Goal: Task Accomplishment & Management: Complete application form

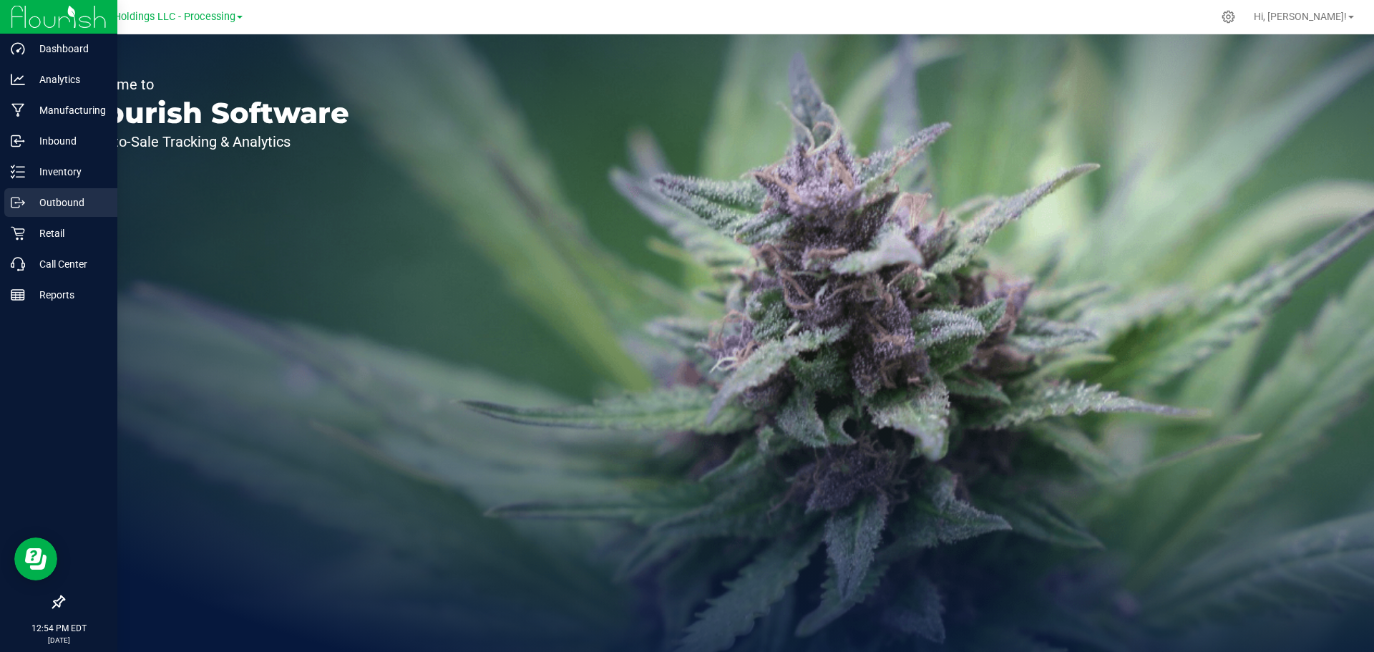
click at [48, 197] on p "Outbound" at bounding box center [68, 202] width 86 height 17
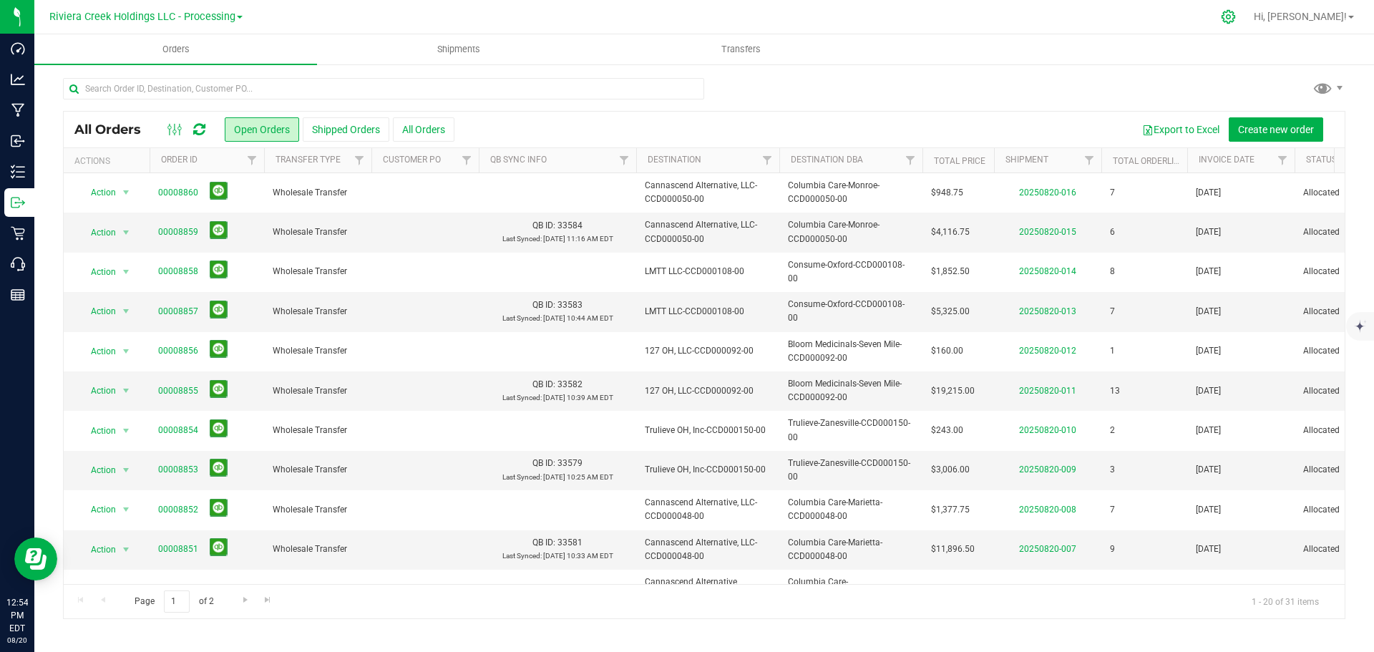
click at [1236, 11] on icon at bounding box center [1228, 16] width 15 height 15
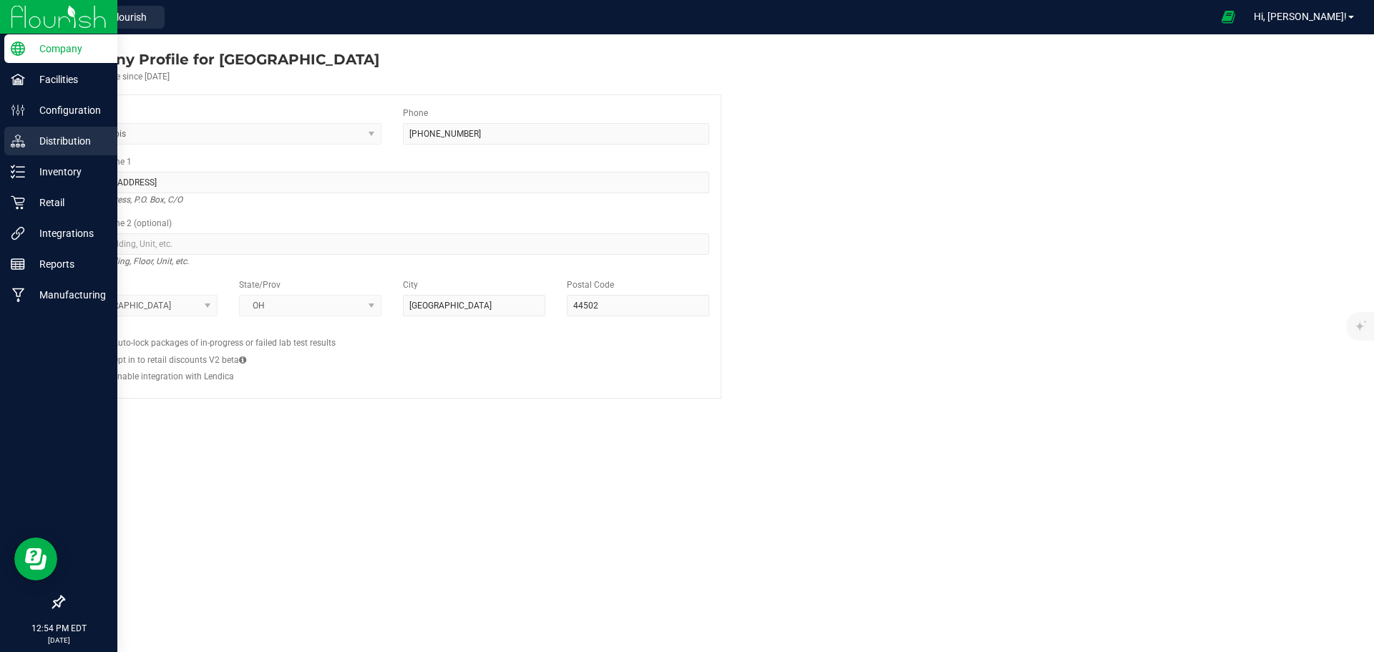
click at [44, 143] on p "Distribution" at bounding box center [68, 140] width 86 height 17
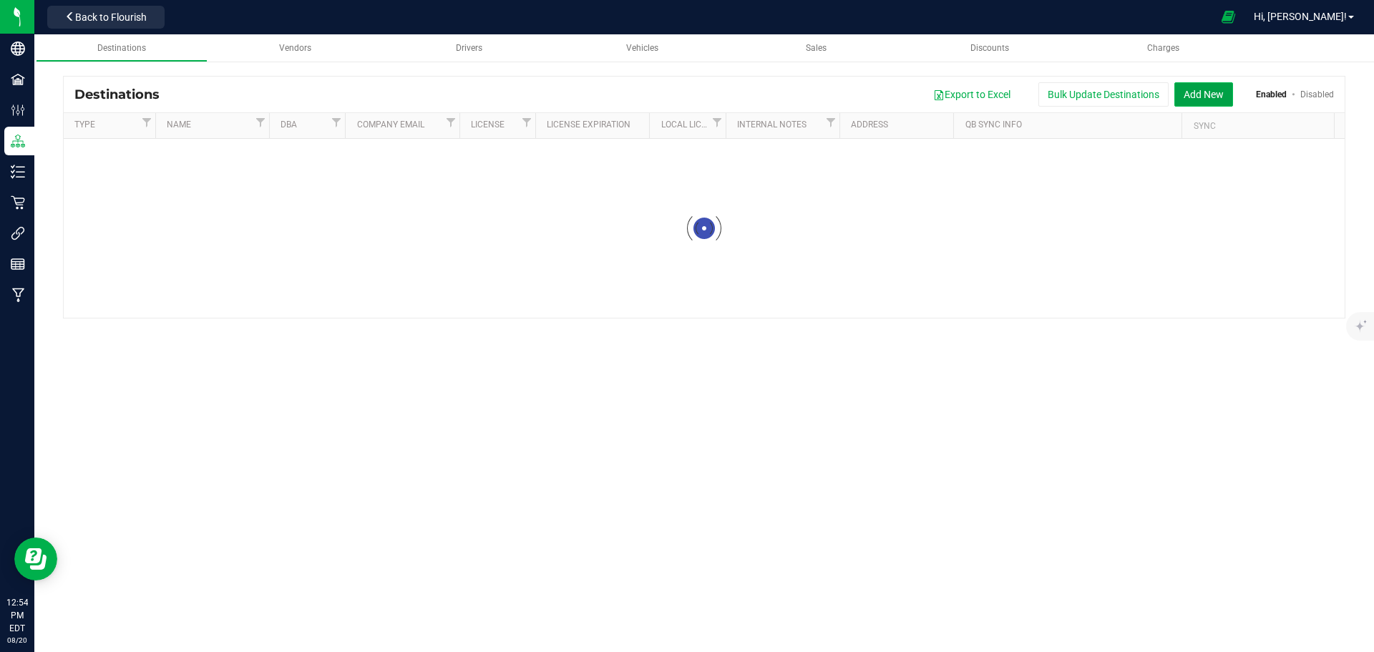
click at [1194, 97] on button "Add New" at bounding box center [1204, 94] width 59 height 24
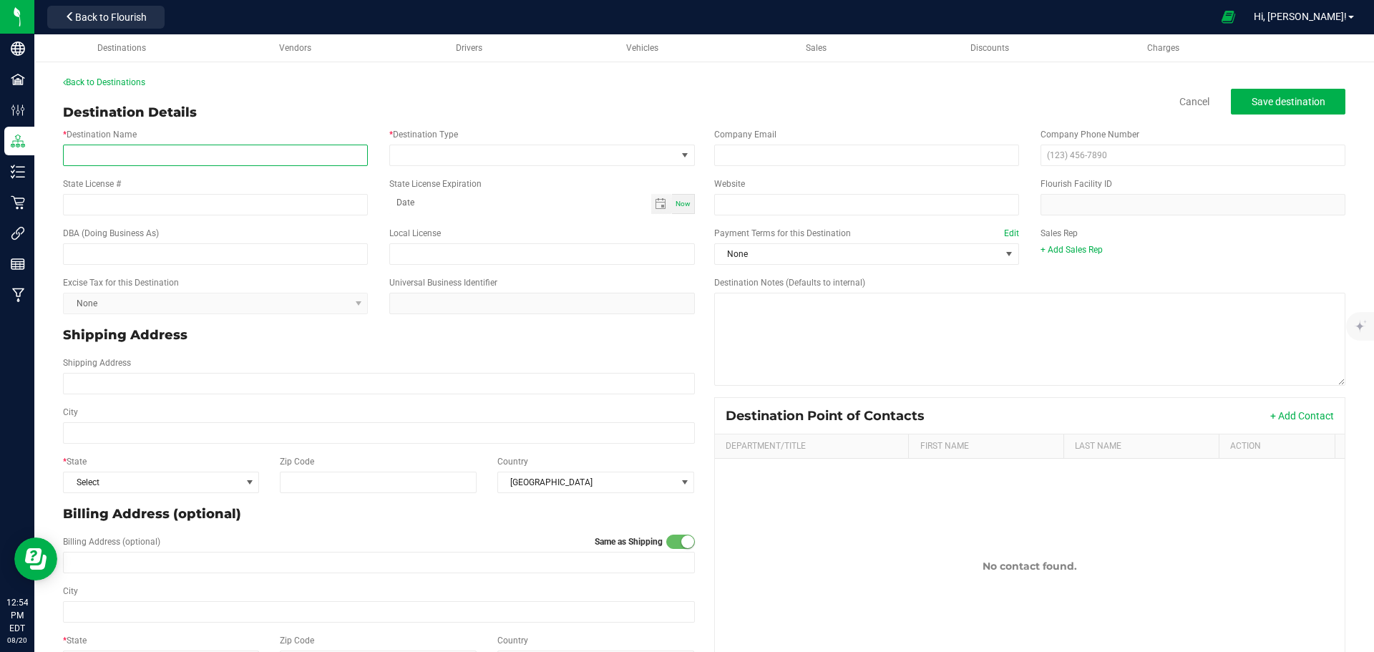
click at [130, 145] on input "* Destination Name" at bounding box center [215, 155] width 305 height 21
click at [188, 153] on input "* Destination Name" at bounding box center [215, 155] width 305 height 21
type input "[PERSON_NAME] Farms, LLC-CCD000218-00"
click at [450, 150] on span at bounding box center [533, 155] width 286 height 20
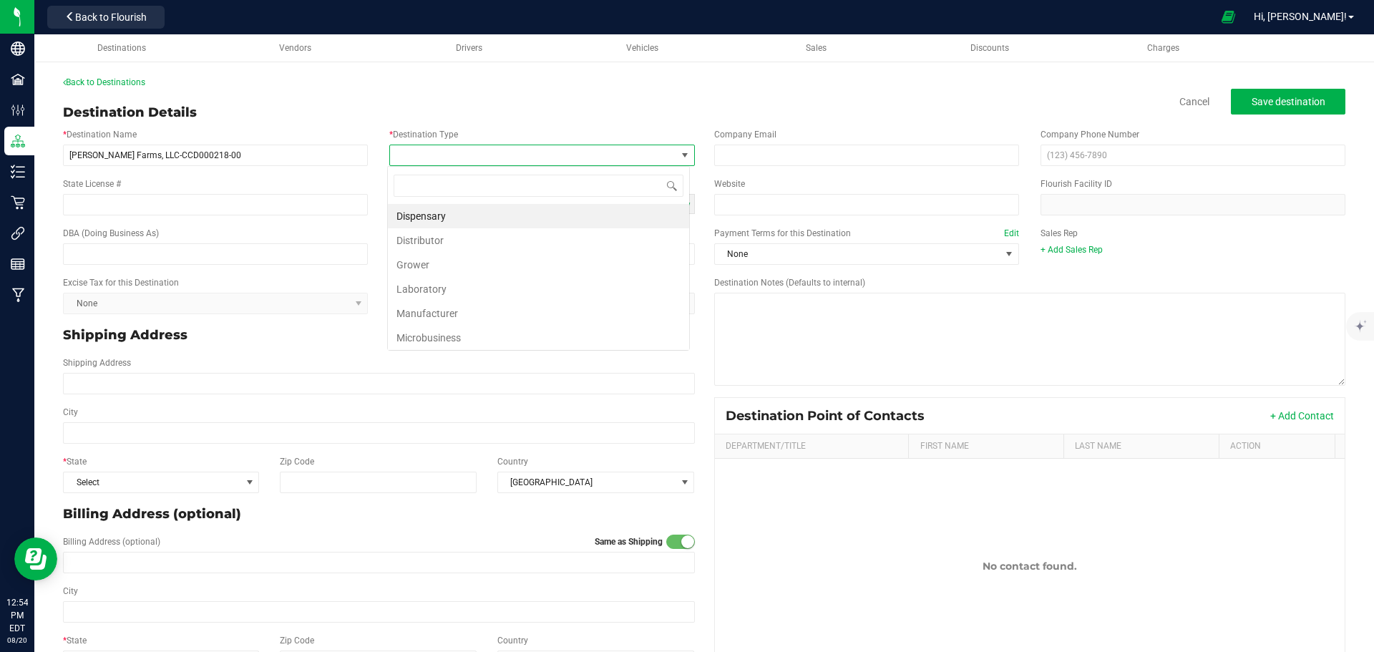
scroll to position [21, 302]
click at [435, 213] on li "Dispensary" at bounding box center [538, 216] width 301 height 24
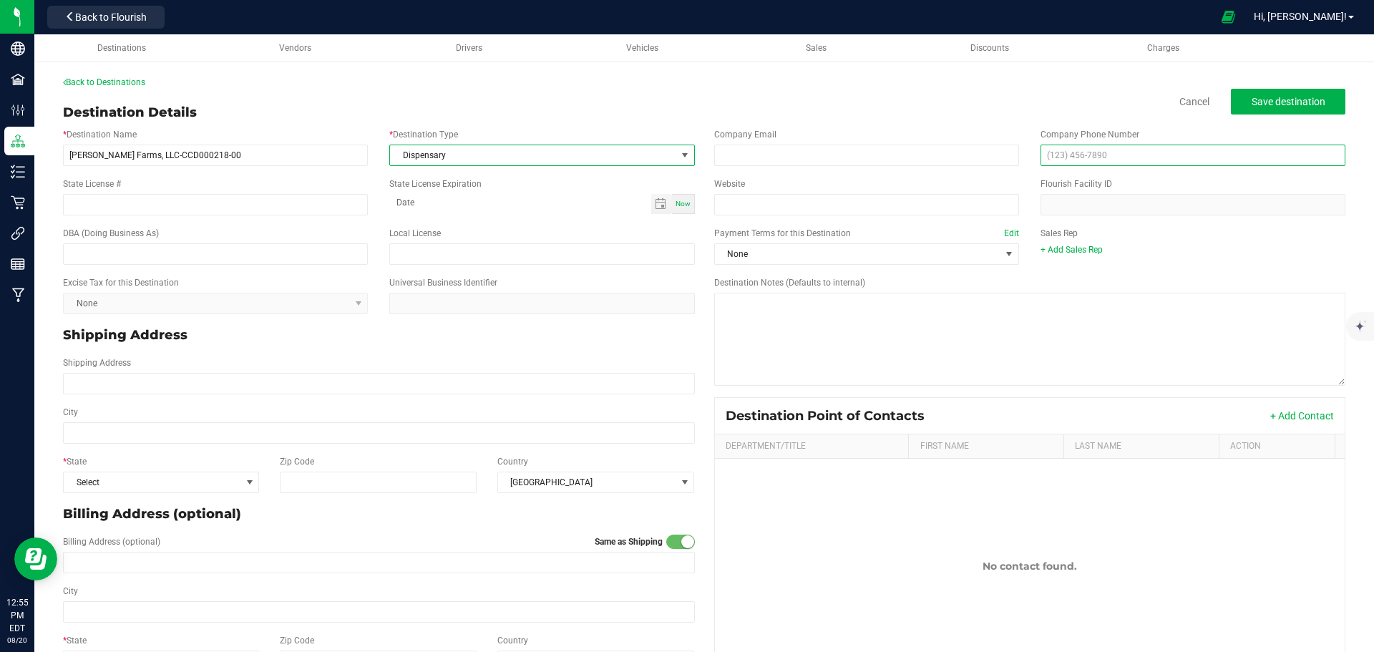
click at [1064, 152] on input "text" at bounding box center [1193, 155] width 305 height 21
click at [1041, 155] on input "text" at bounding box center [1193, 155] width 305 height 21
click at [1107, 152] on input "text" at bounding box center [1193, 155] width 305 height 21
type input "[PHONE_NUMBER]"
click at [771, 215] on input "Website" at bounding box center [866, 204] width 305 height 21
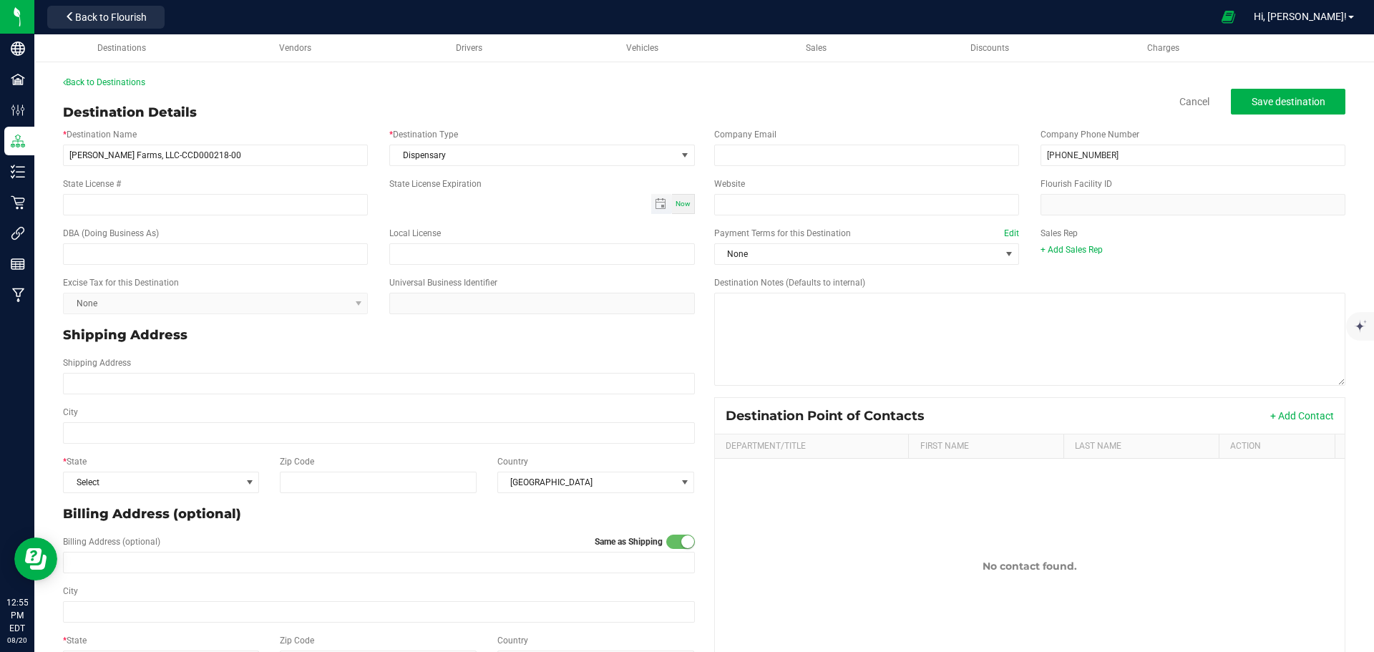
type input "month-day-year"
click at [436, 202] on input "month-day-year" at bounding box center [519, 203] width 261 height 18
click at [734, 197] on input "Website" at bounding box center [866, 204] width 305 height 21
paste input "[URL][DOMAIN_NAME]"
type input "[URL][DOMAIN_NAME]"
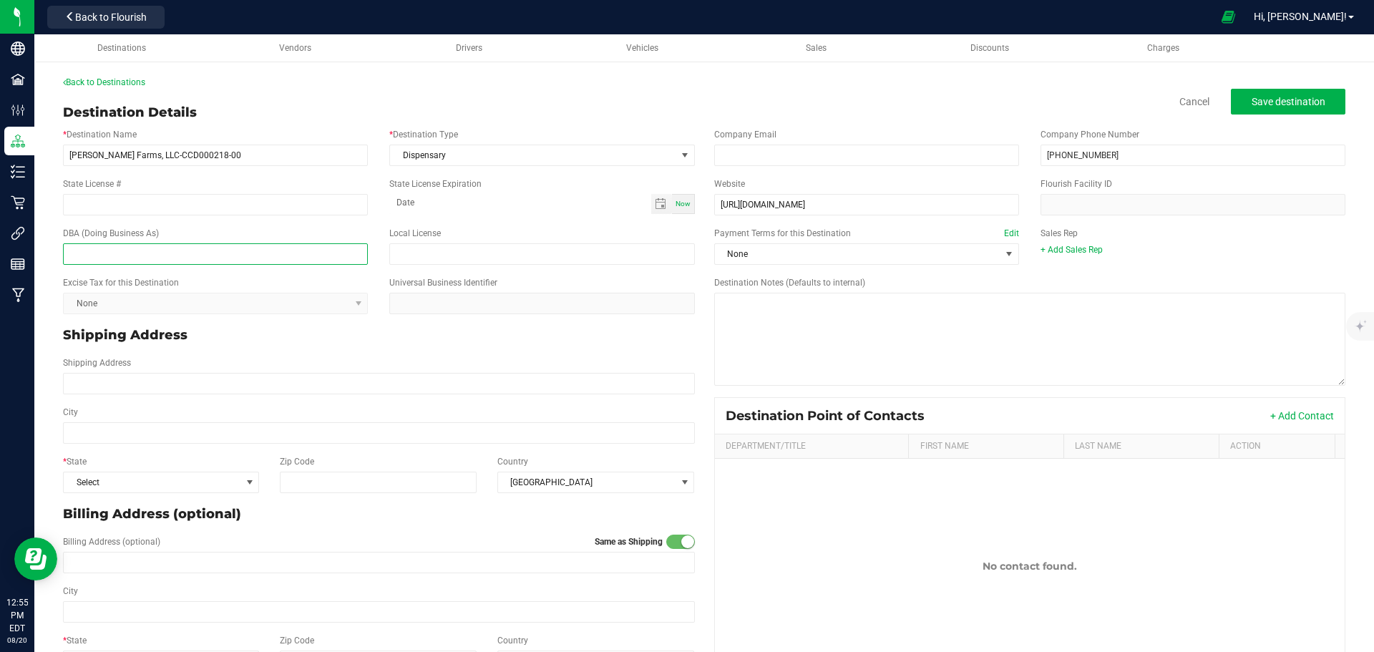
click at [166, 253] on input "text" at bounding box center [215, 253] width 305 height 21
type input "[PERSON_NAME] Farms-[GEOGRAPHIC_DATA]-CCD000218-00"
click at [141, 196] on input "State License #" at bounding box center [215, 204] width 305 height 21
type input "CCD000218-00"
click at [866, 256] on span "None" at bounding box center [858, 254] width 286 height 20
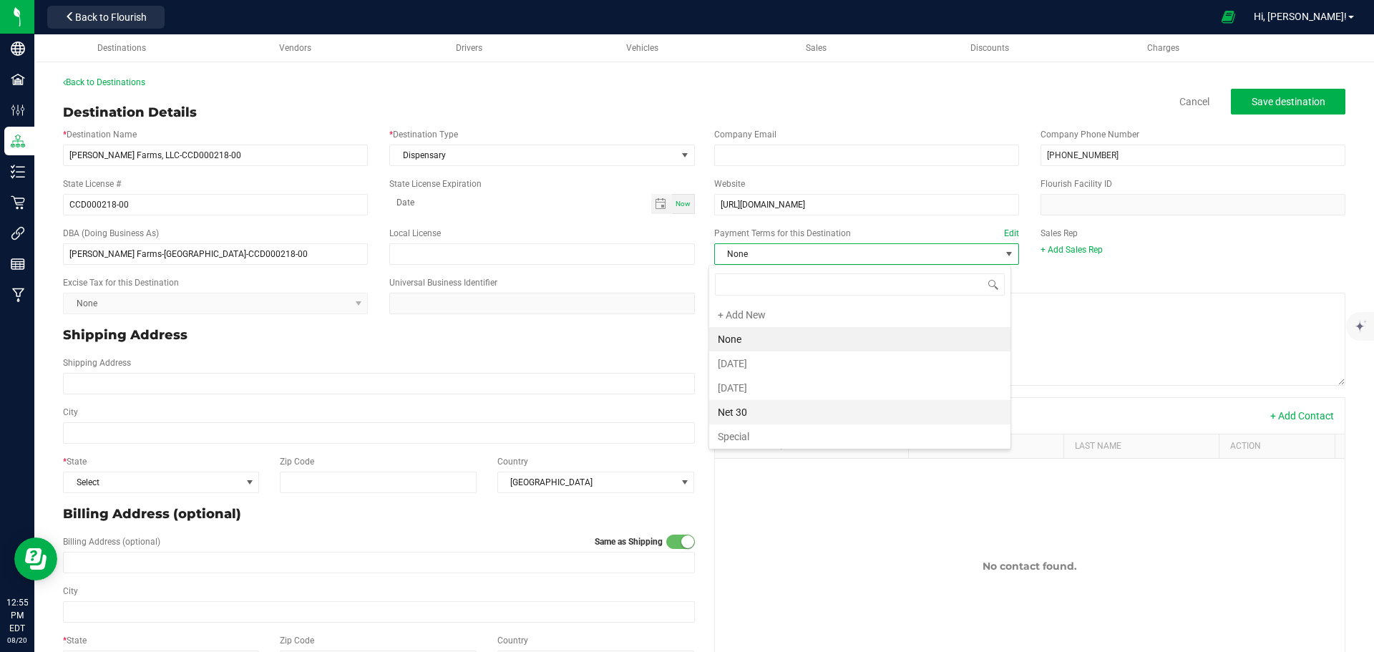
click at [732, 414] on li "Net 30" at bounding box center [859, 412] width 301 height 24
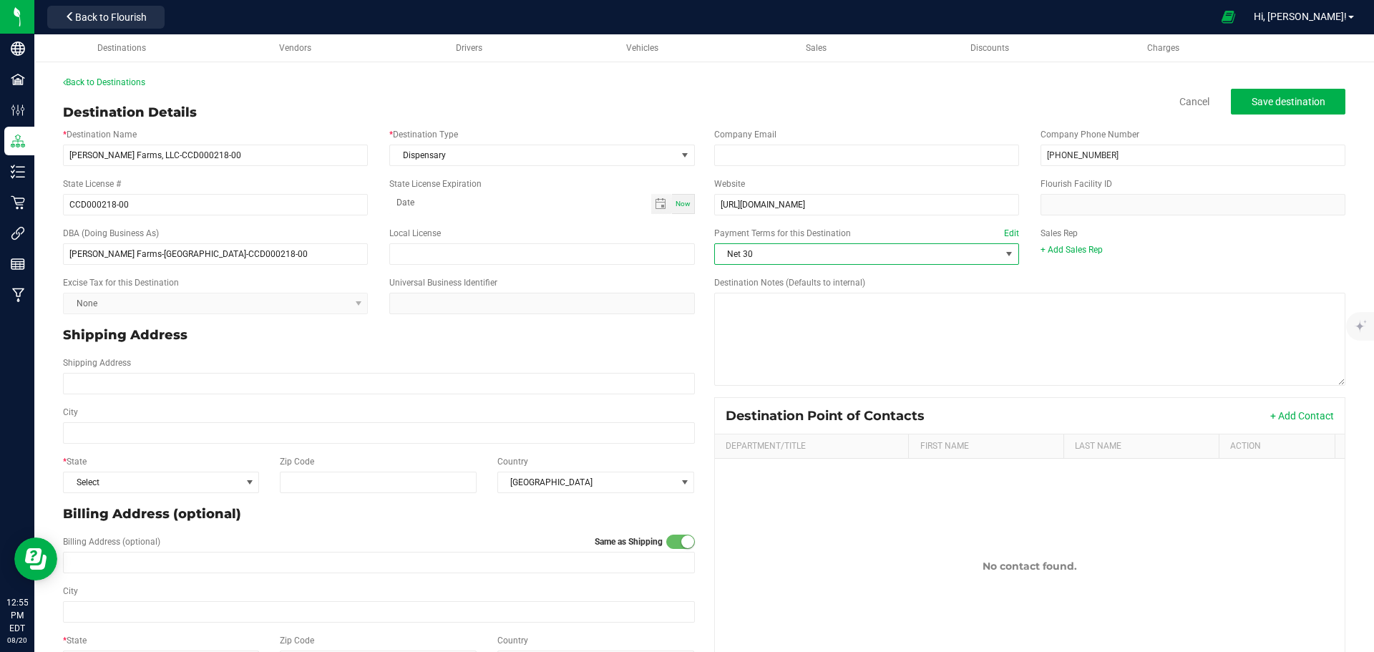
click at [1057, 258] on div "Payment Terms for this Destination Edit Net 30 Sales Rep + Add Sales Rep" at bounding box center [1031, 245] width 654 height 49
click at [1062, 250] on link "+ Add Sales Rep" at bounding box center [1072, 250] width 62 height 10
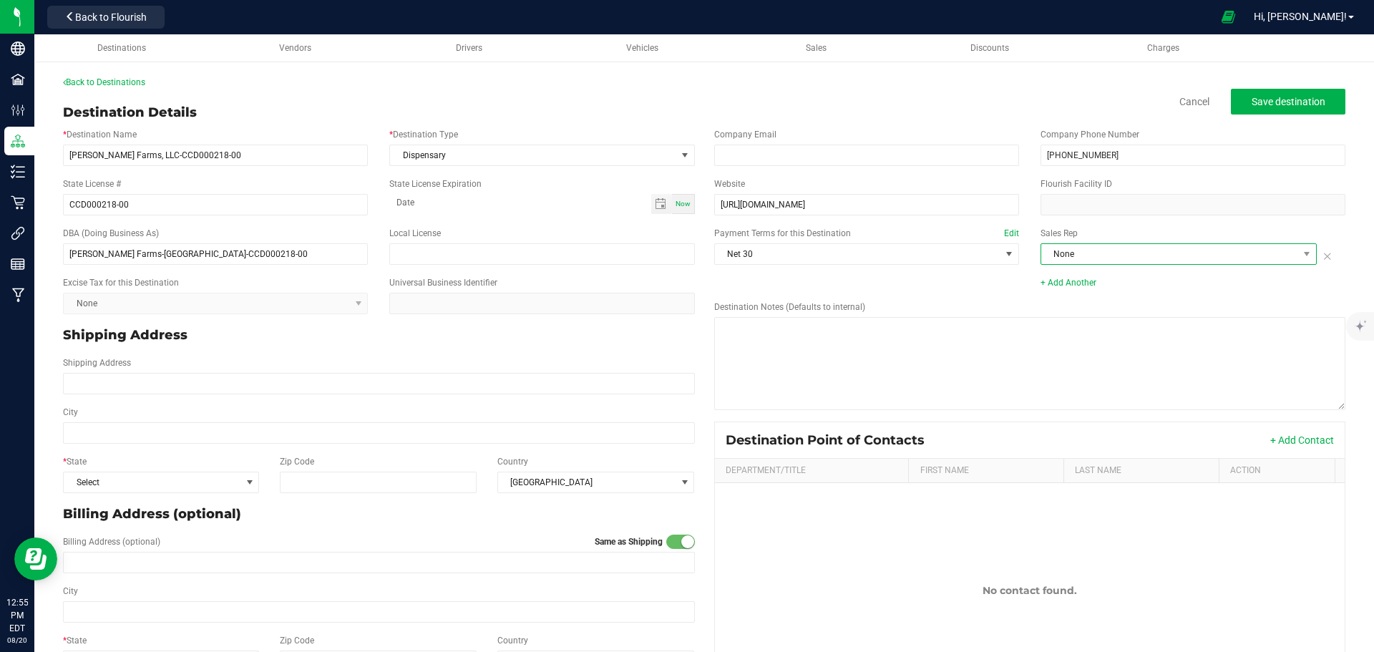
click at [1068, 260] on span "None" at bounding box center [1170, 254] width 257 height 20
type input "Mi"
click at [1111, 315] on li "[PERSON_NAME]" at bounding box center [1170, 315] width 273 height 24
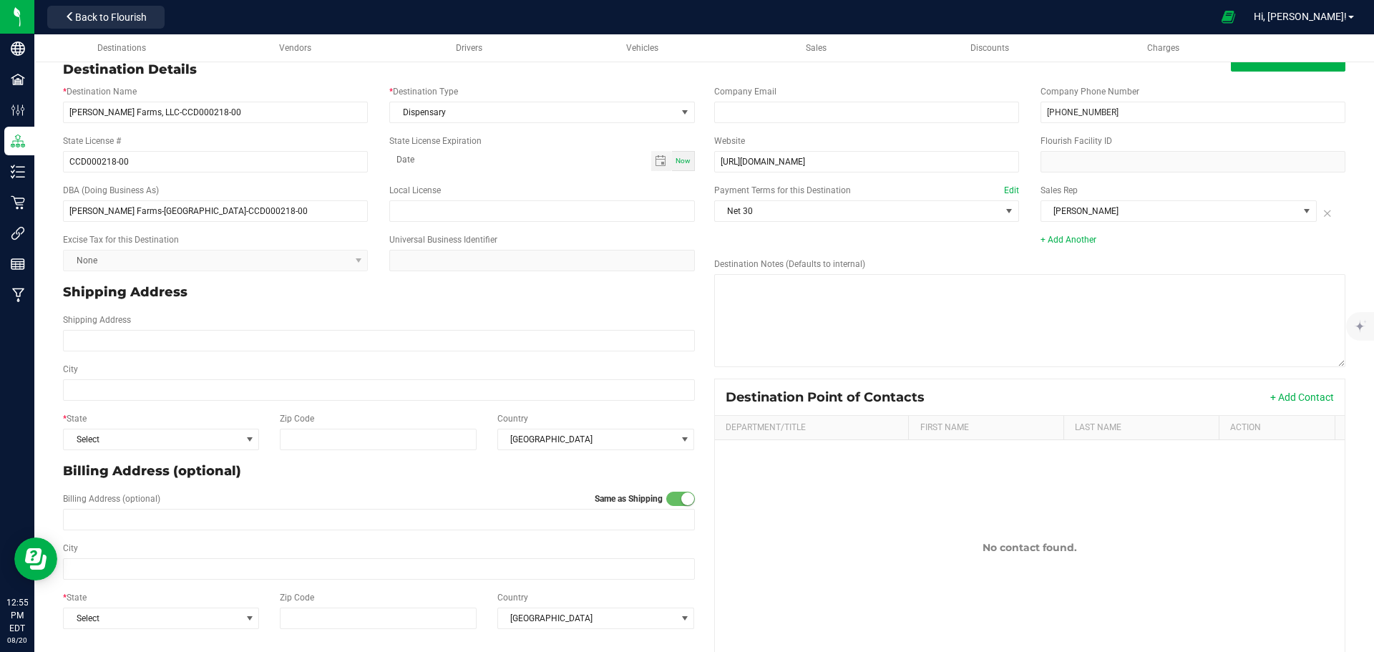
scroll to position [67, 0]
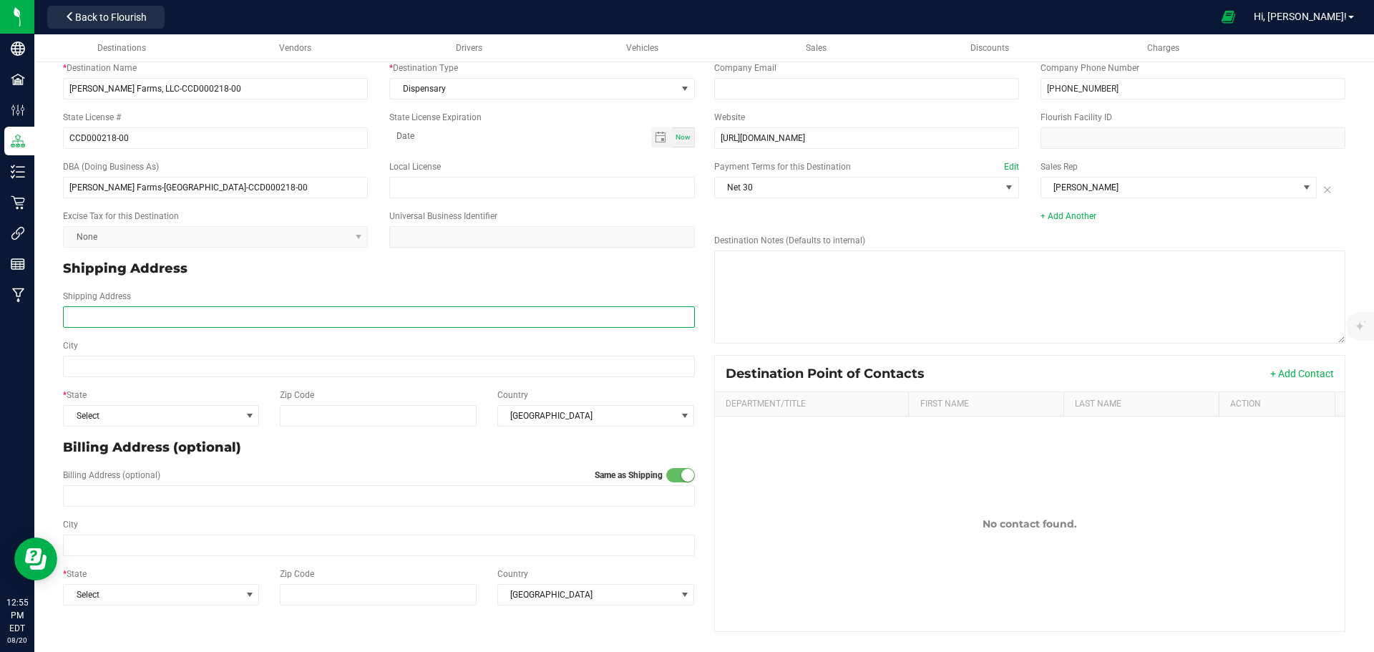
click at [100, 314] on input "Shipping Address" at bounding box center [379, 316] width 632 height 21
type input "[GEOGRAPHIC_DATA]"
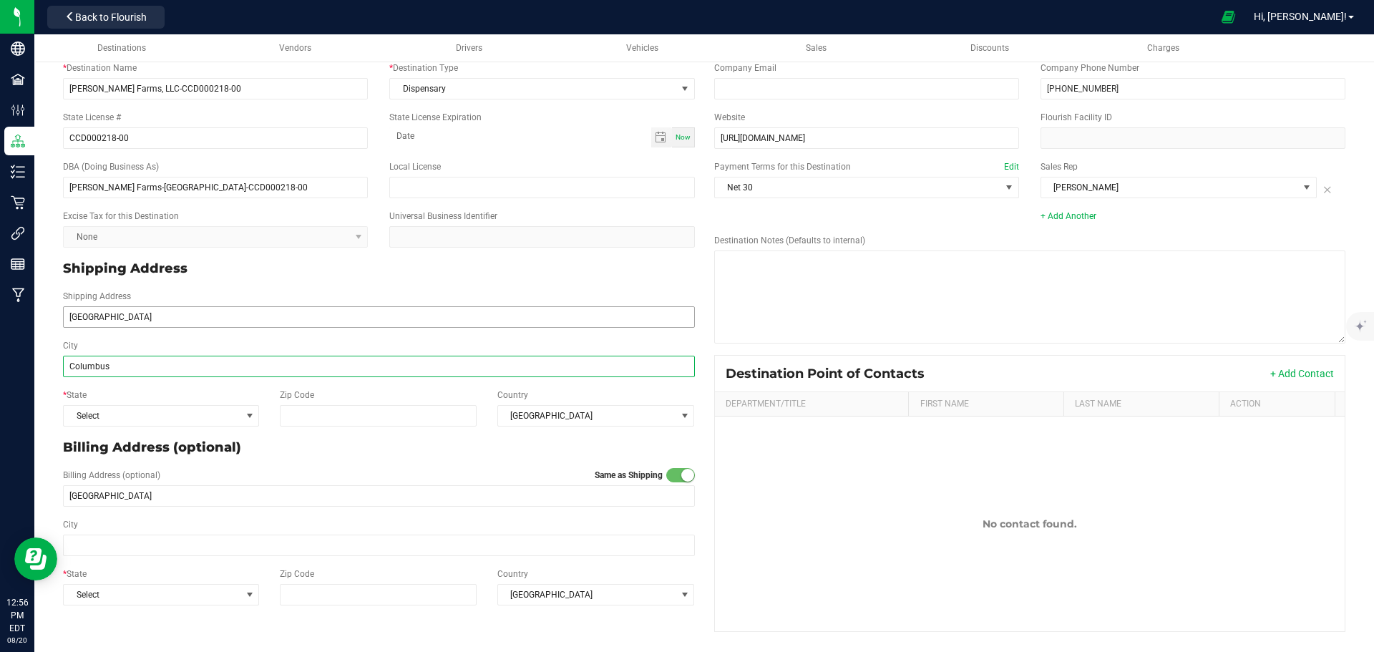
type input "Columbus"
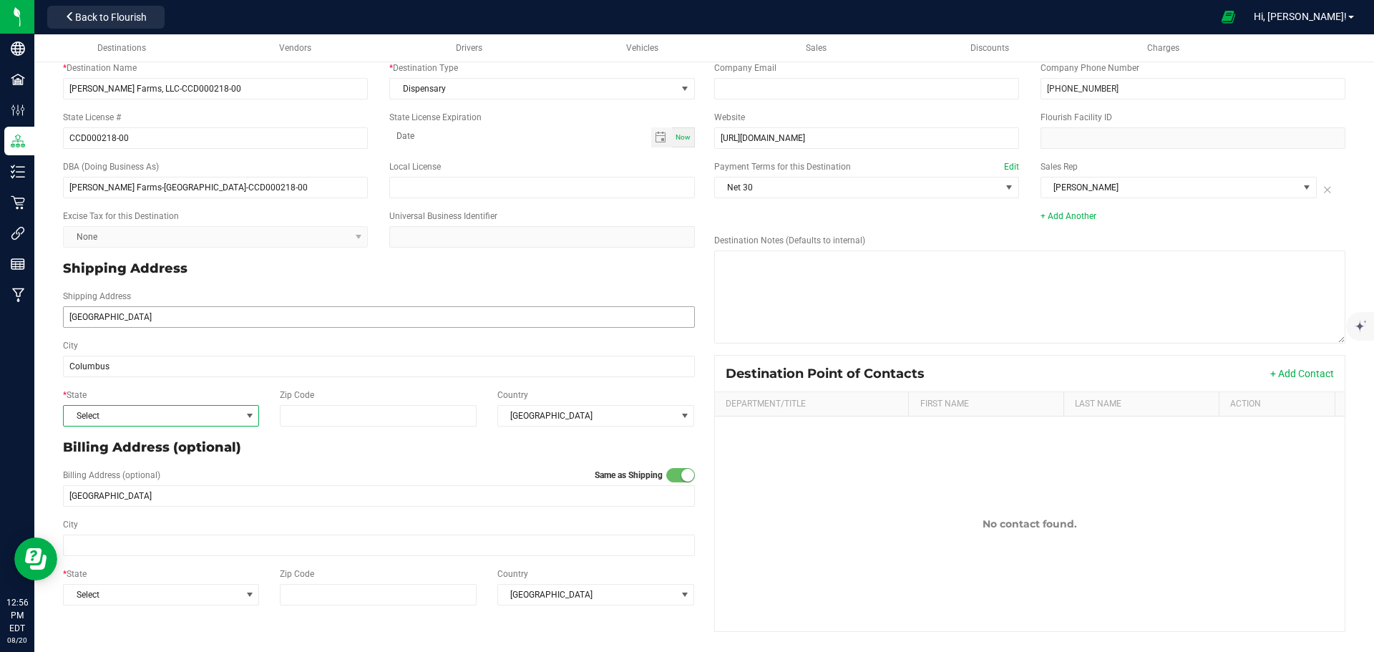
type input "Columbus"
type input "43235"
click at [1278, 374] on button "+ Add Contact" at bounding box center [1303, 374] width 64 height 14
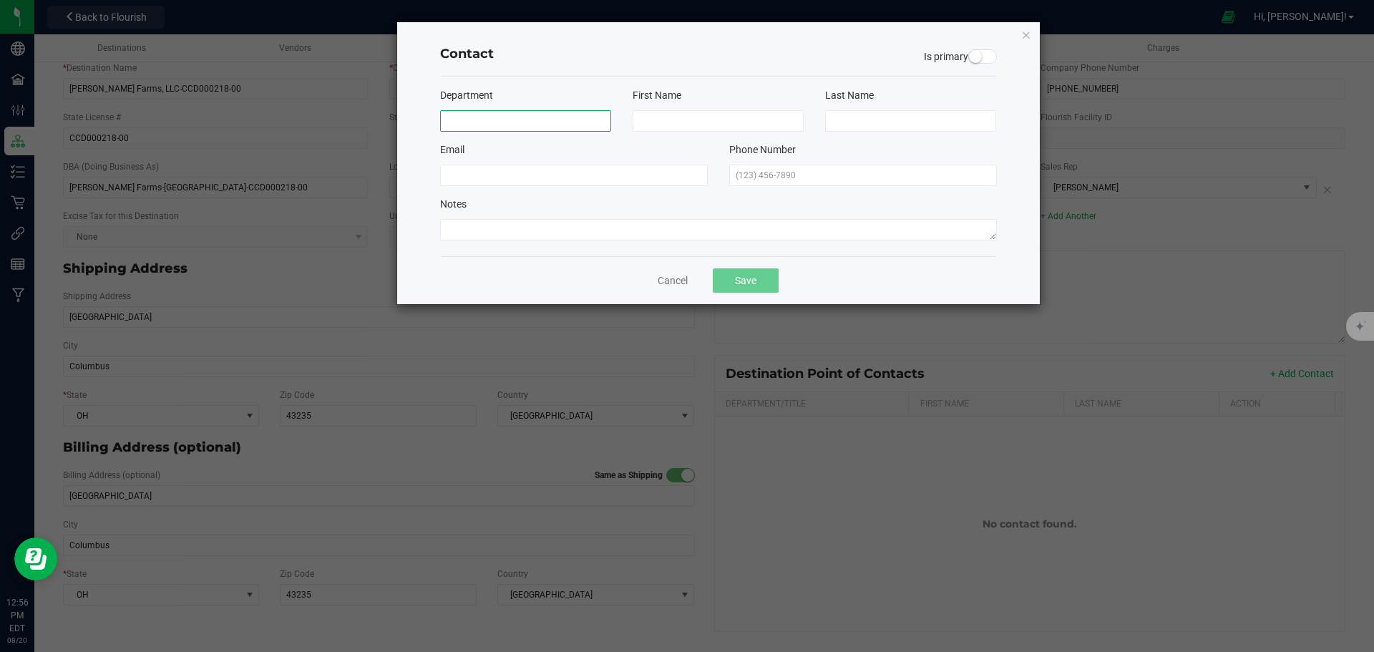
click at [497, 120] on input at bounding box center [525, 120] width 171 height 21
type input "Store"
type input "Phone"
type input "Number"
click at [801, 169] on input "text" at bounding box center [863, 175] width 268 height 21
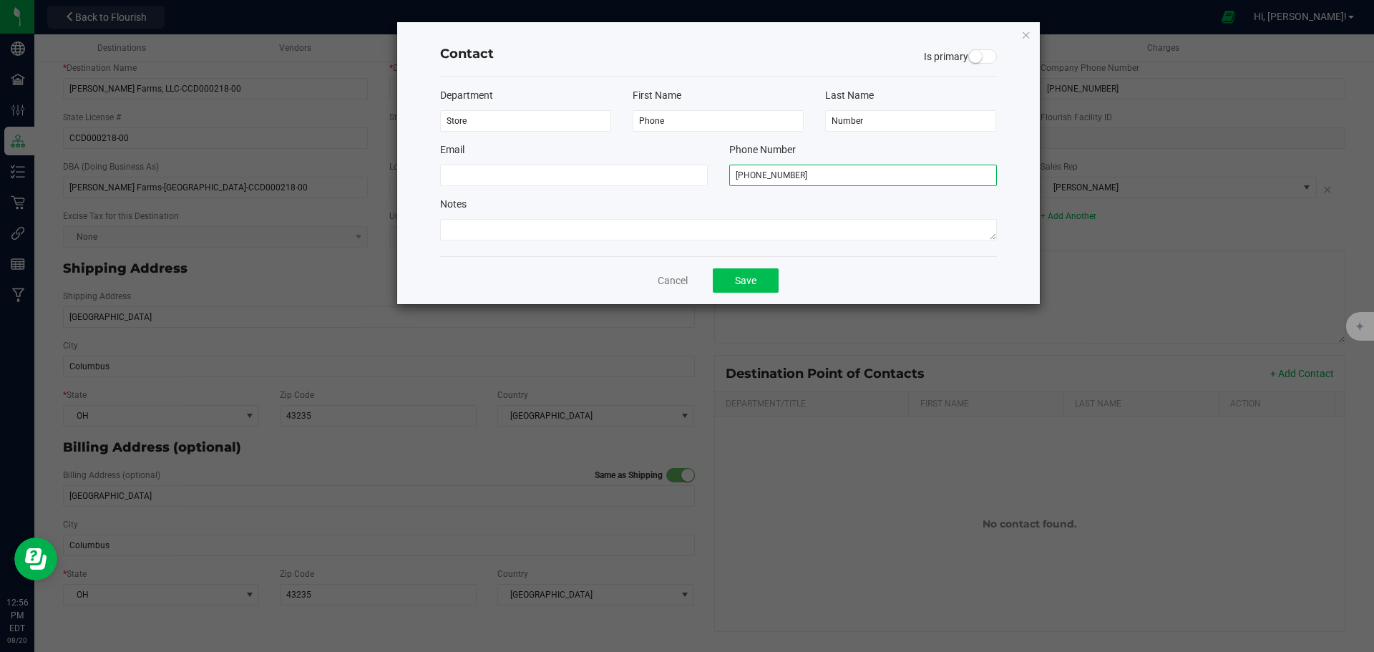
type input "[PHONE_NUMBER]"
click at [730, 272] on button "Save" at bounding box center [746, 280] width 66 height 24
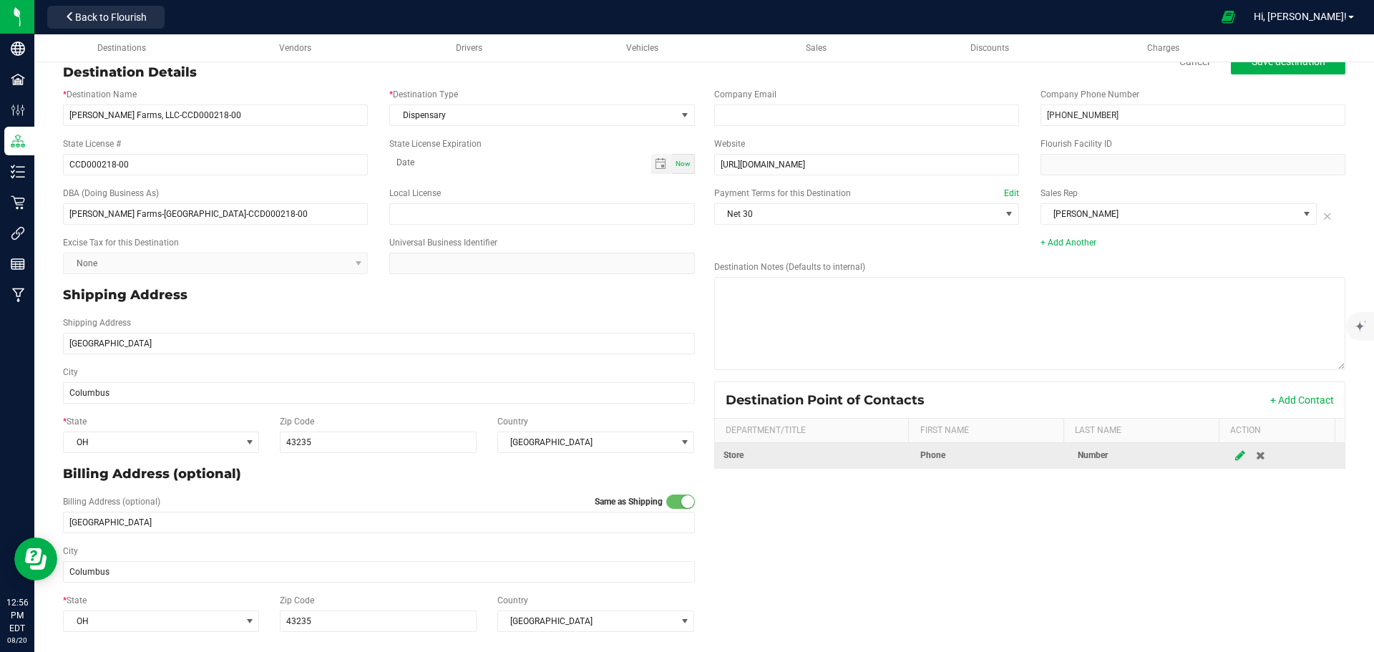
click at [1236, 457] on icon at bounding box center [1241, 455] width 10 height 9
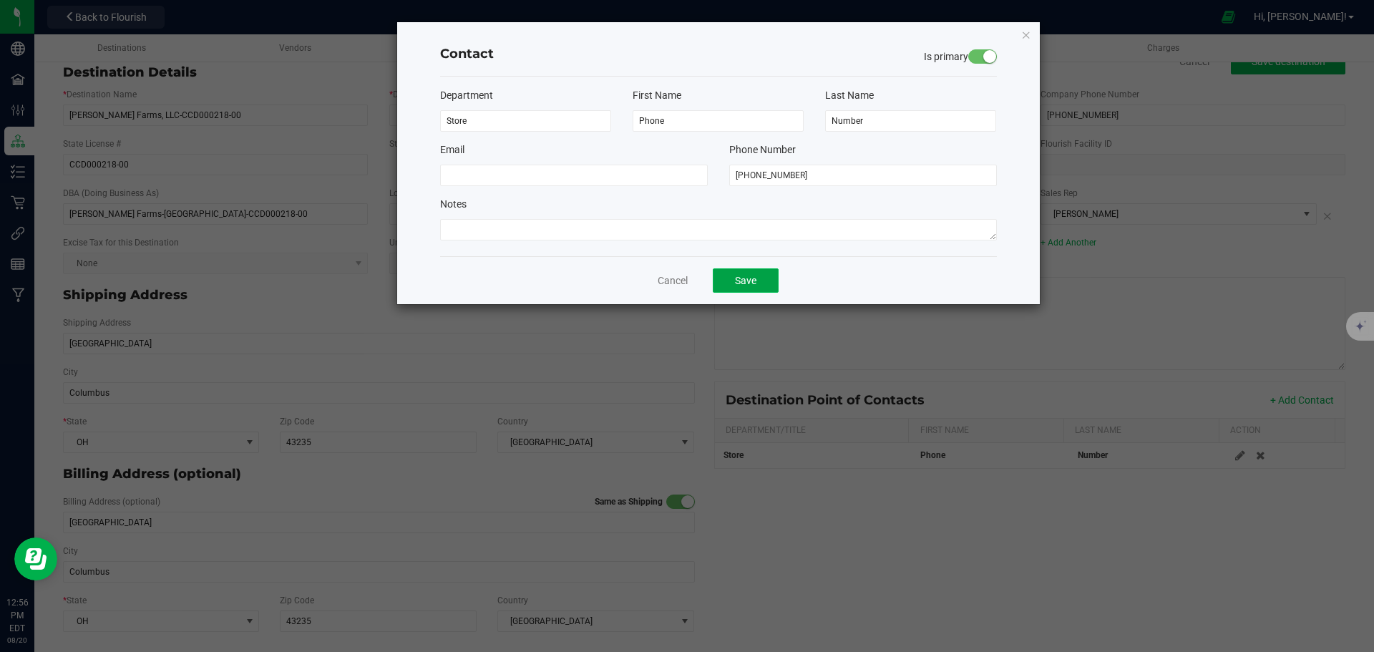
click at [753, 278] on button "Save" at bounding box center [746, 280] width 66 height 24
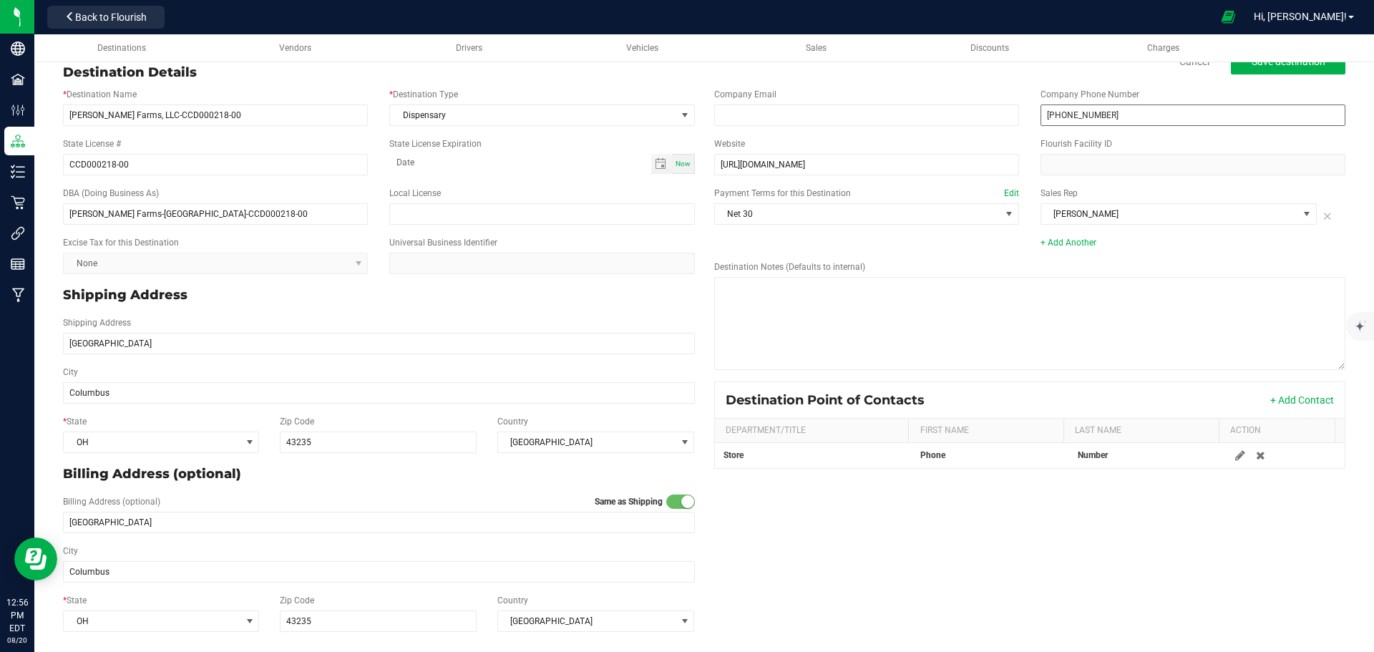
scroll to position [0, 0]
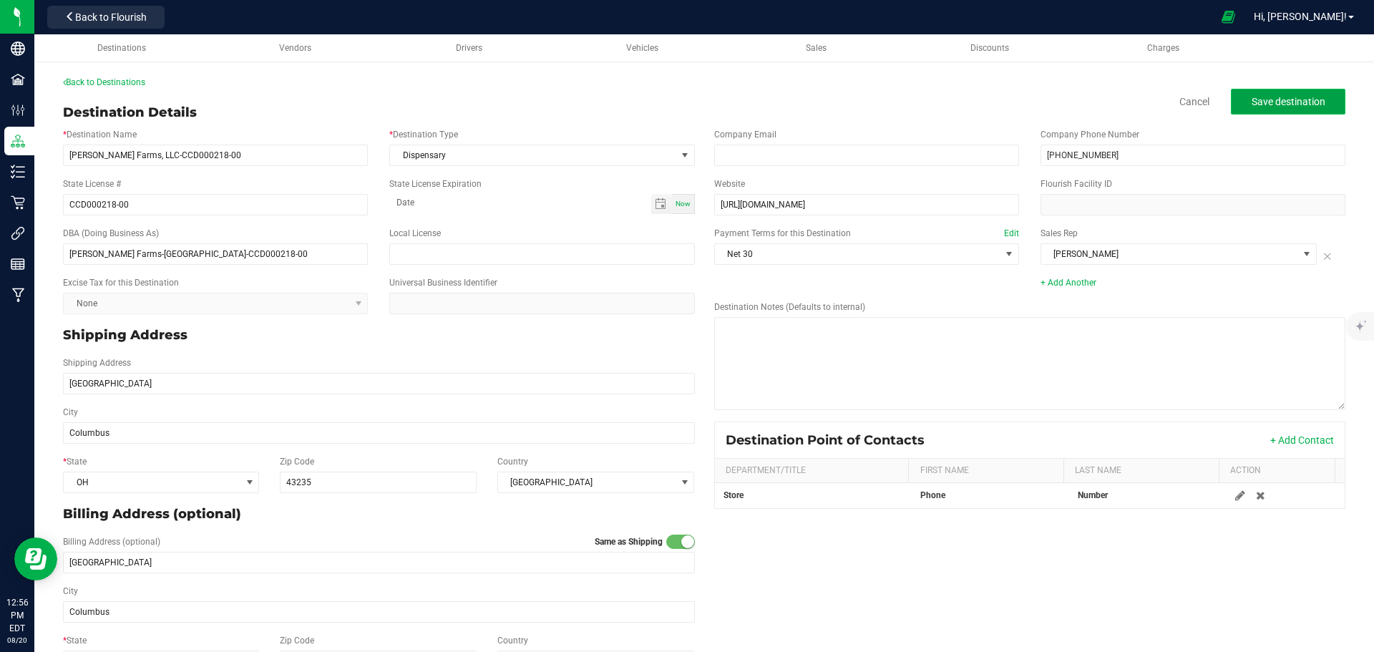
click at [1270, 107] on span "Save destination" at bounding box center [1289, 101] width 74 height 11
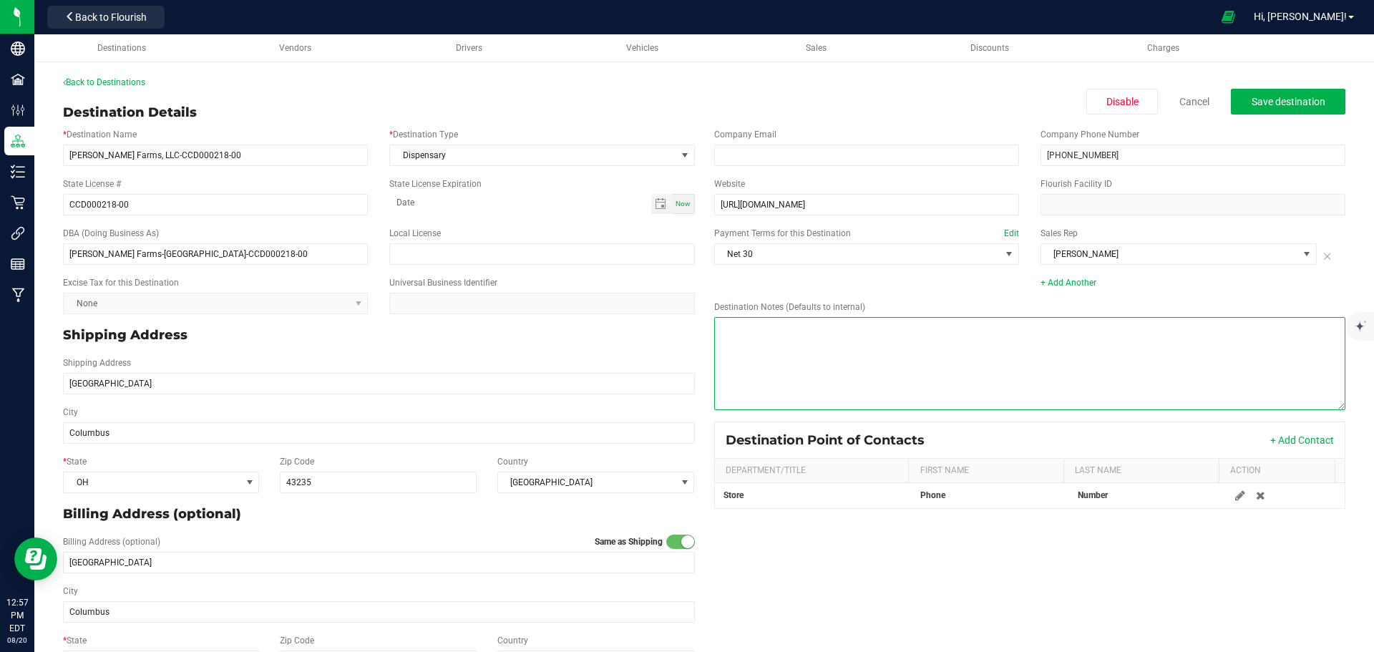
click at [800, 342] on textarea "Destination Notes (Defaults to internal)" at bounding box center [1030, 363] width 632 height 93
click at [774, 326] on textarea "Destination Notes (Defaults to internal)" at bounding box center [1030, 363] width 632 height 93
paste textarea "[URL][EMAIL_ADDRESS][DOMAIN_NAME][DOMAIN_NAME]"
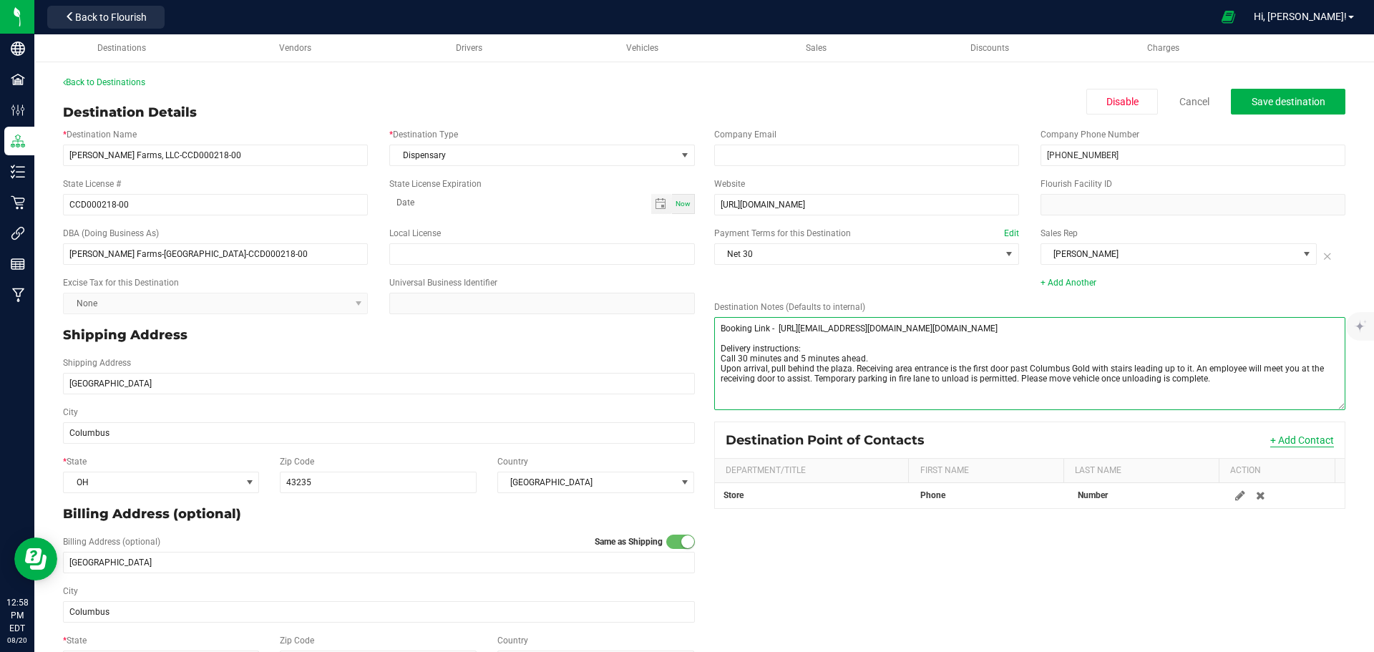
type textarea "Booking Link - [URL][EMAIL_ADDRESS][DOMAIN_NAME][DOMAIN_NAME] Delivery instruct…"
click at [1277, 438] on button "+ Add Contact" at bounding box center [1303, 440] width 64 height 14
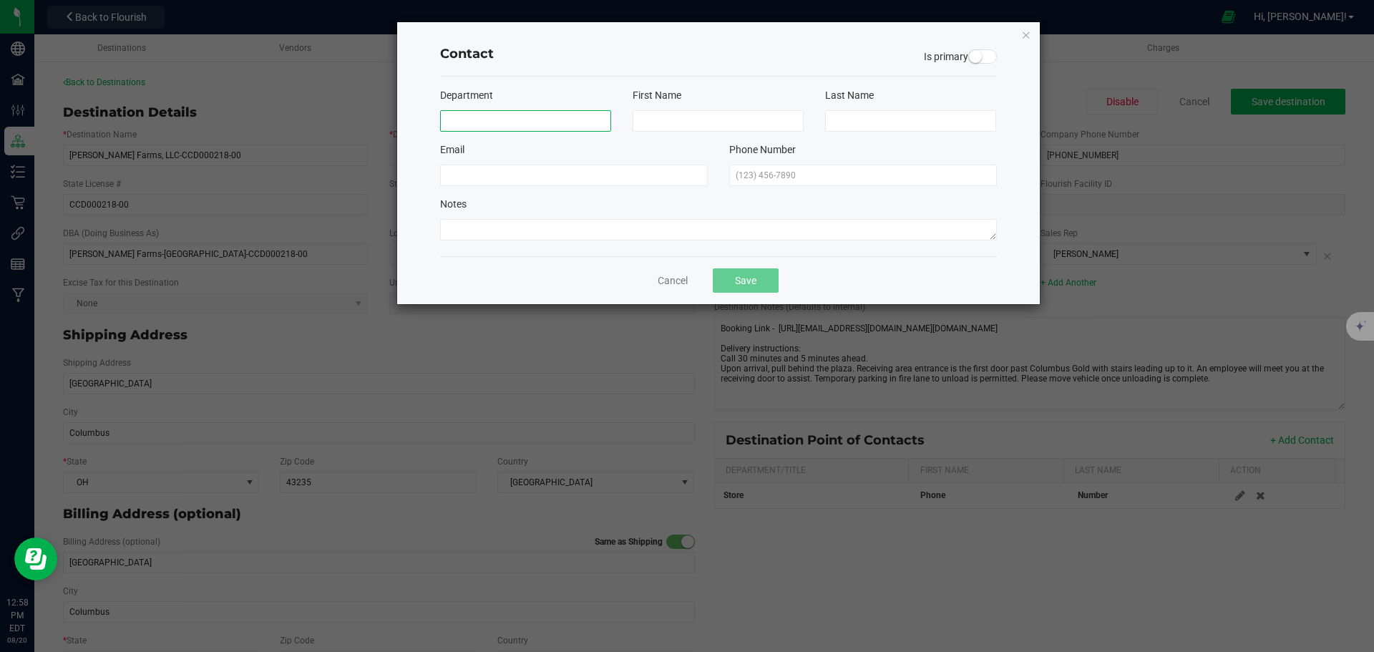
click at [494, 125] on input at bounding box center [525, 120] width 171 height 21
type input "GM"
type input "[PERSON_NAME]"
type input "[EMAIL_ADDRESS][DOMAIN_NAME]"
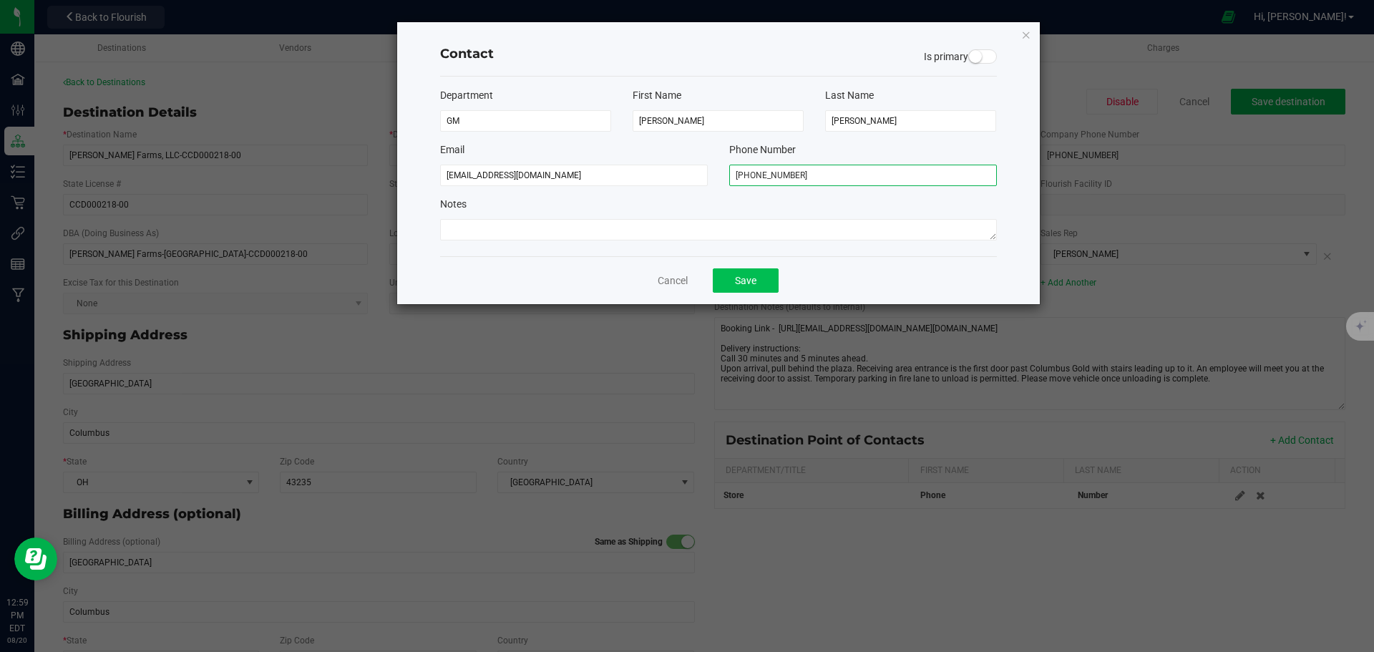
type input "[PHONE_NUMBER]"
click at [755, 283] on button "Save" at bounding box center [746, 280] width 66 height 24
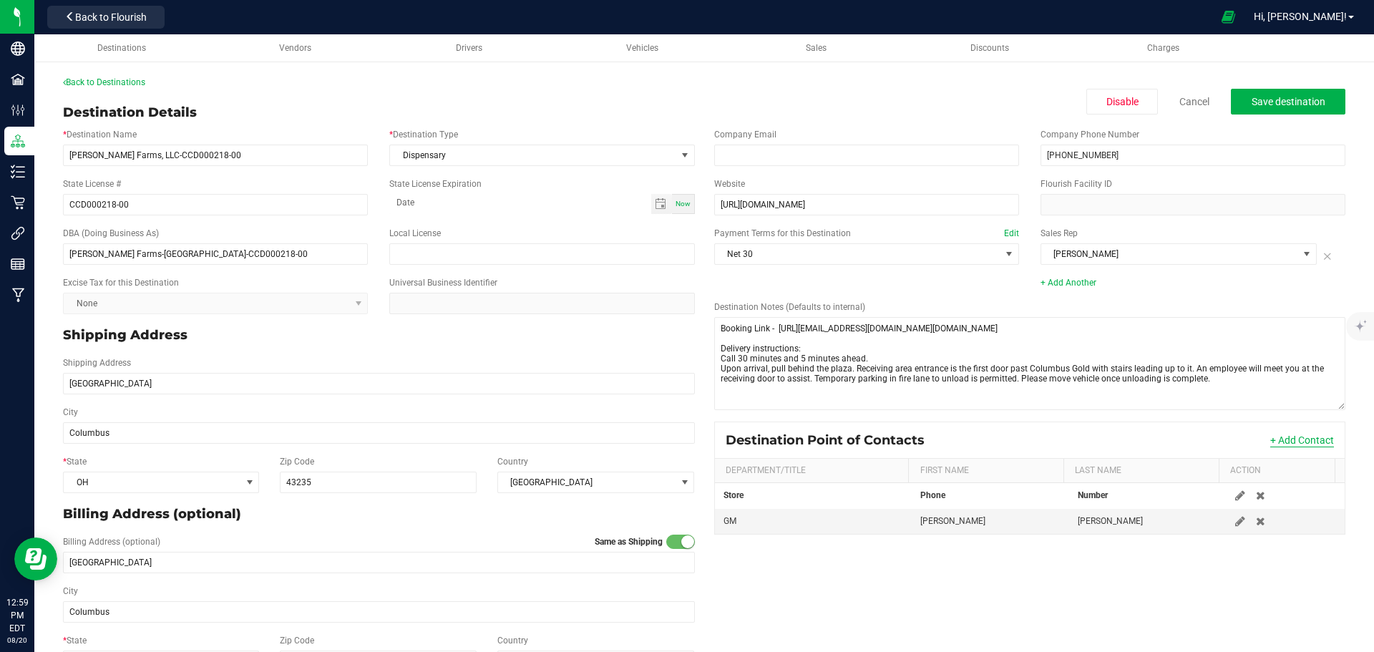
click at [1284, 439] on button "+ Add Contact" at bounding box center [1303, 440] width 64 height 14
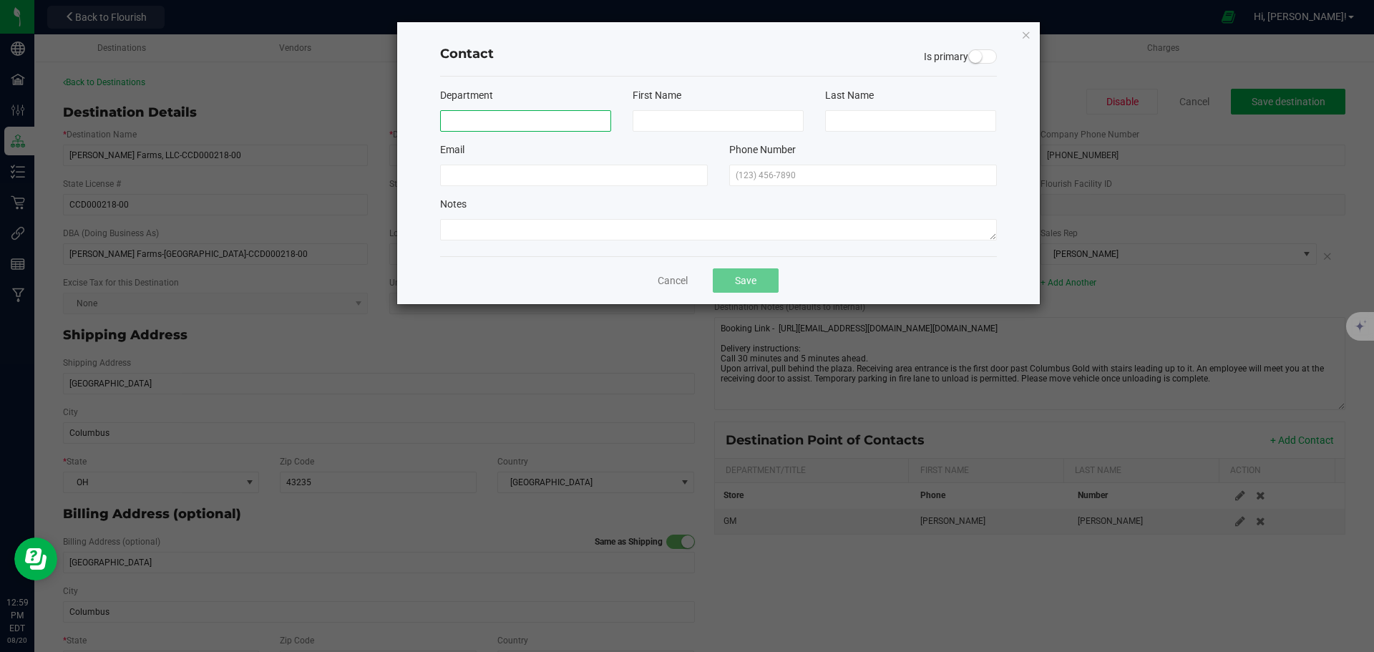
click at [523, 117] on input at bounding box center [525, 120] width 171 height 21
type input "Asst GM"
type input "[PERSON_NAME]"
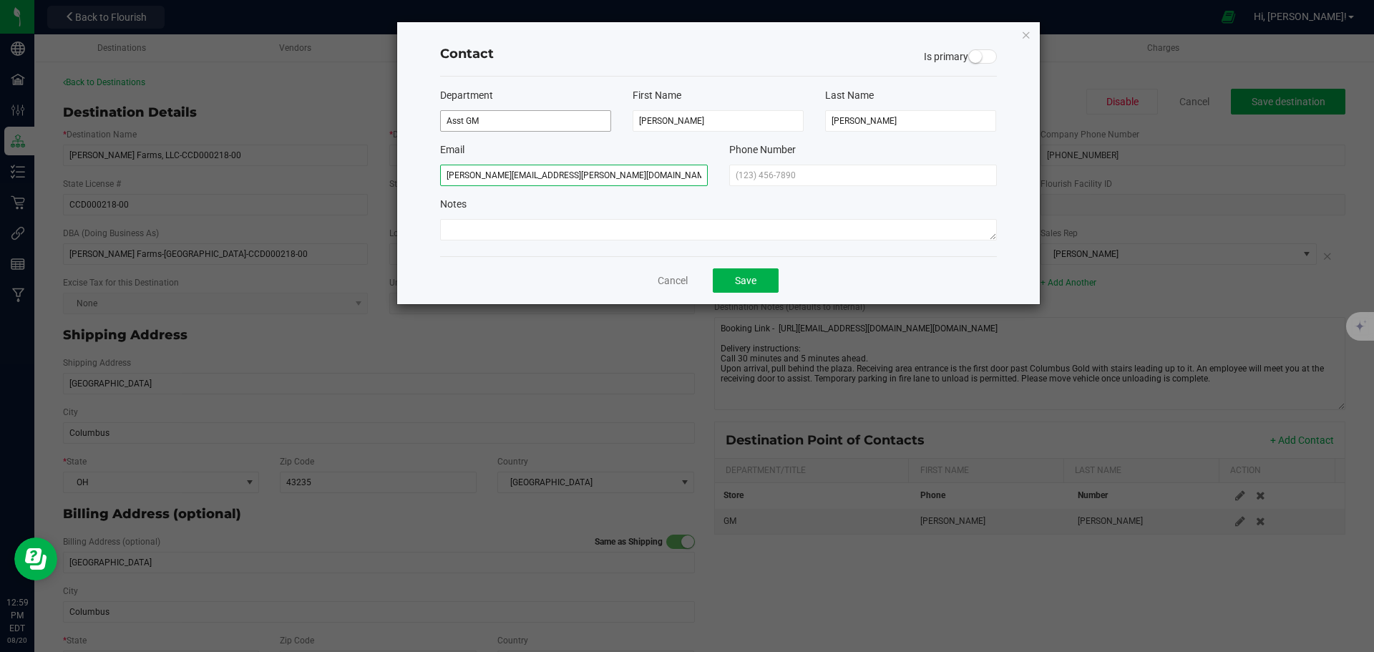
type input "[PERSON_NAME][EMAIL_ADDRESS][PERSON_NAME][DOMAIN_NAME]"
type input "[PHONE_NUMBER]"
click at [749, 281] on button "Save" at bounding box center [746, 280] width 66 height 24
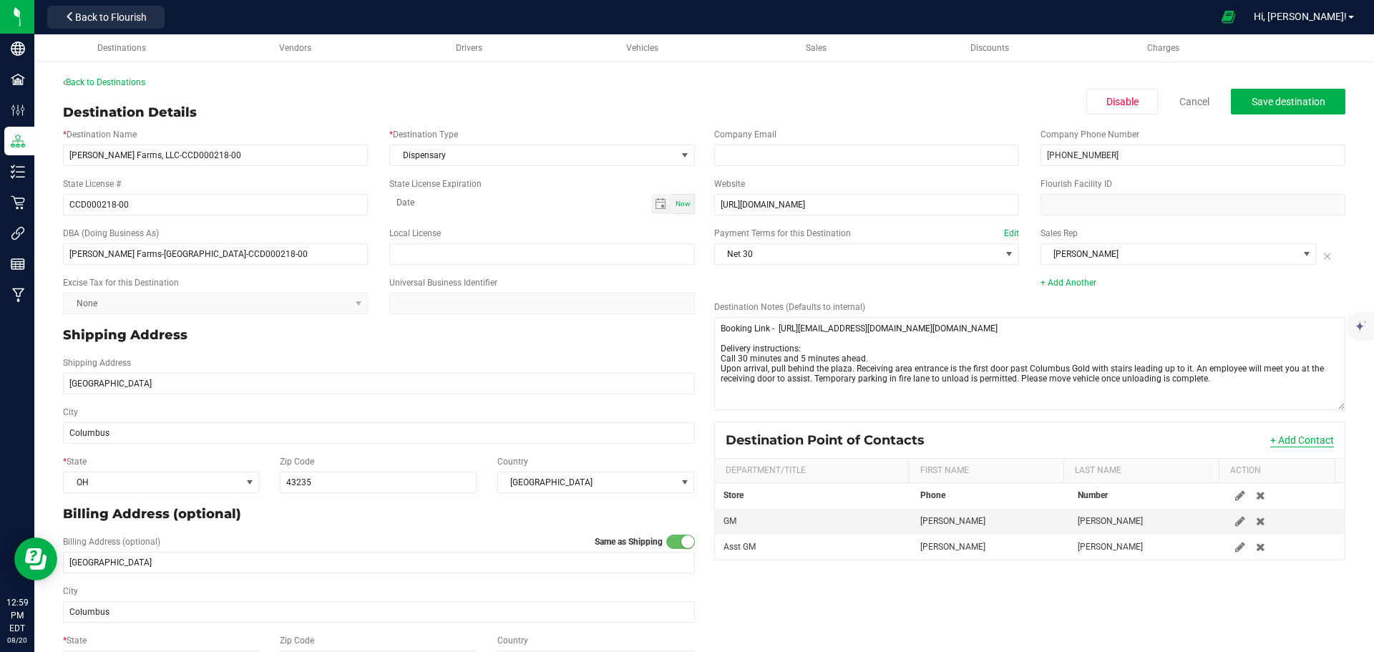
click at [1303, 437] on button "+ Add Contact" at bounding box center [1303, 440] width 64 height 14
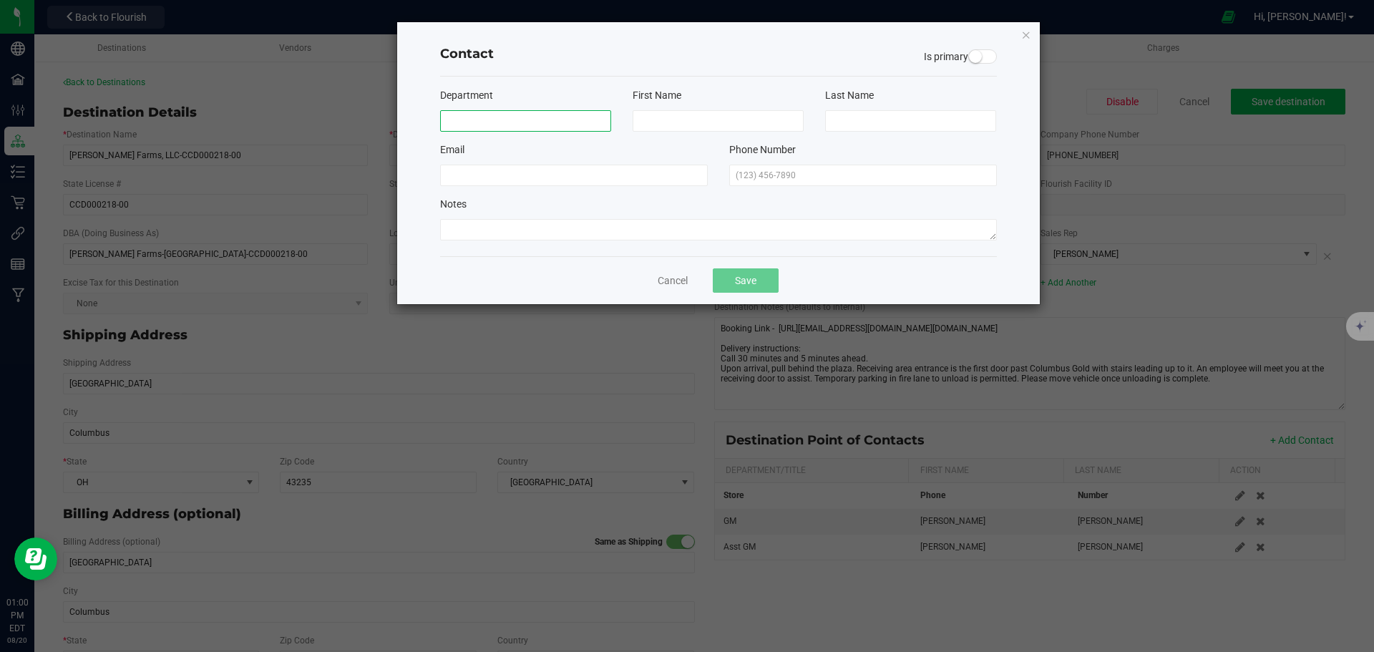
click at [526, 115] on input at bounding box center [525, 120] width 171 height 21
type input "Lead Agent"
type input "Jordan"
type input "[PERSON_NAME]"
type input "[EMAIL_ADDRESS][PERSON_NAME][DOMAIN_NAME]"
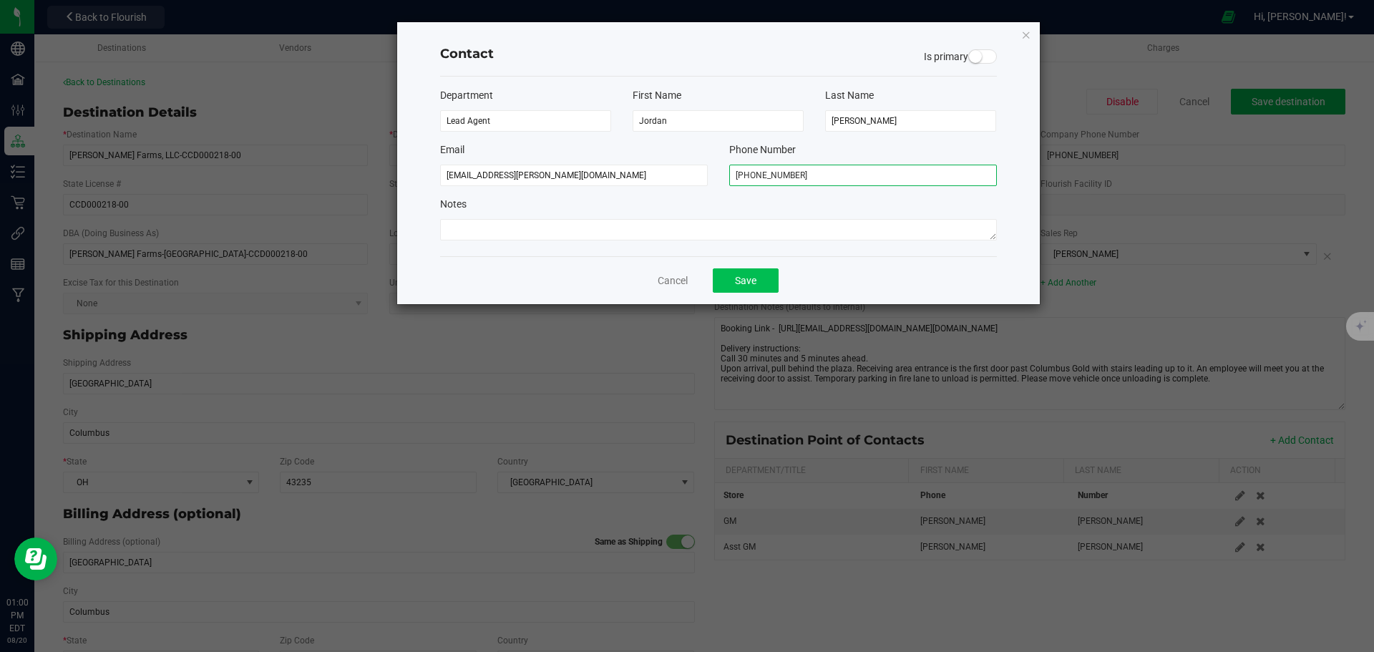
type input "[PHONE_NUMBER]"
click at [747, 278] on button "Save" at bounding box center [746, 280] width 66 height 24
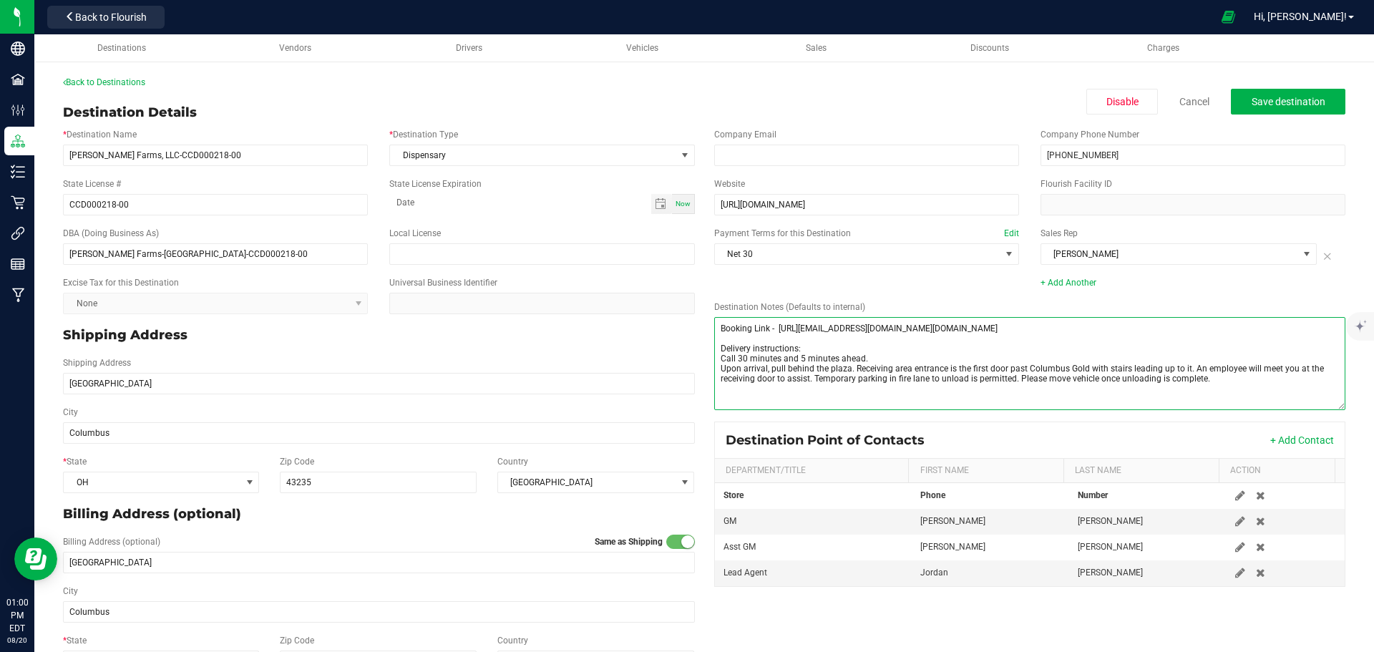
click at [1204, 384] on textarea "Destination Notes (Defaults to internal)" at bounding box center [1030, 363] width 632 height 93
type textarea "Booking Link - [URL][EMAIL_ADDRESS][DOMAIN_NAME][DOMAIN_NAME] Delivery instruct…"
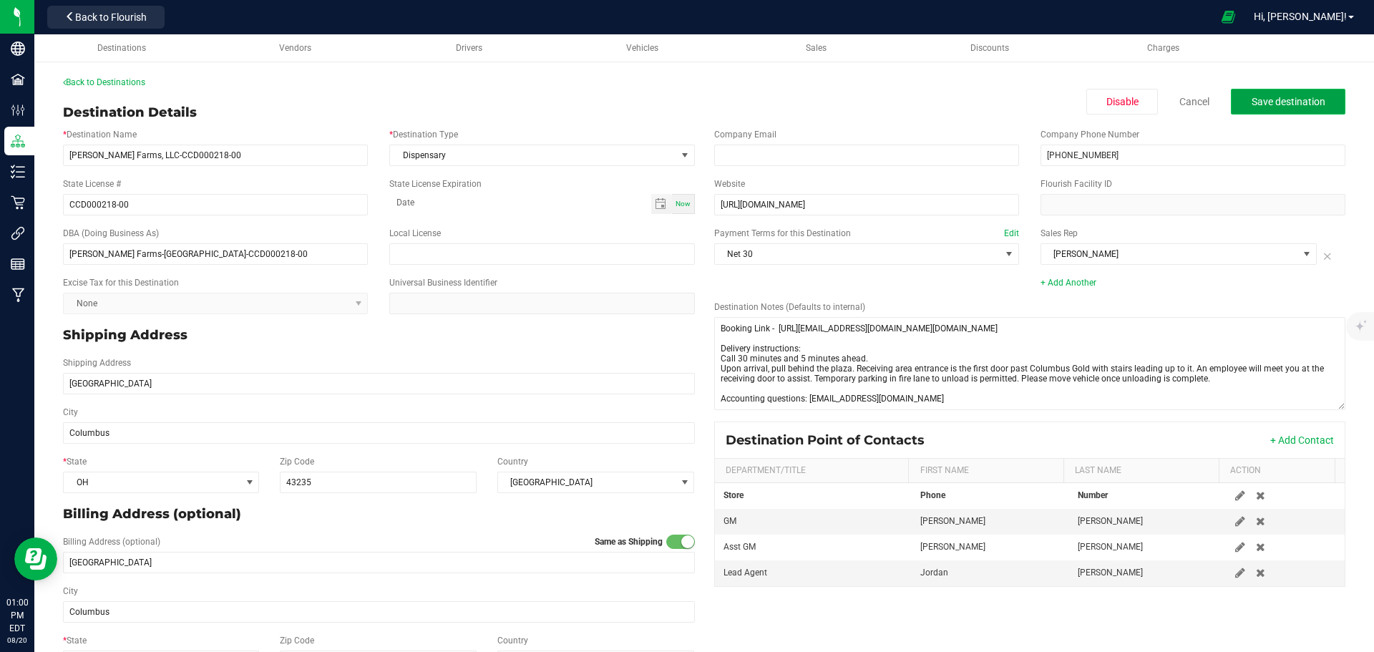
click at [1278, 97] on span "Save destination" at bounding box center [1289, 101] width 74 height 11
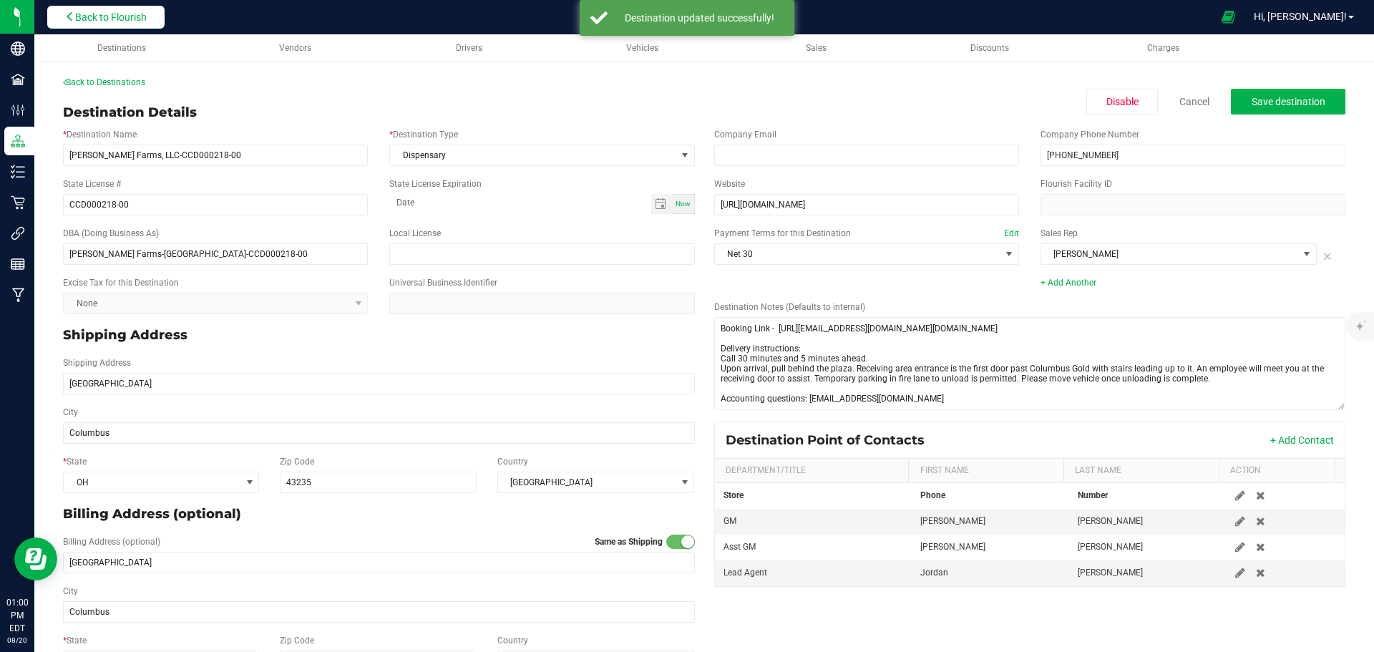
click at [109, 18] on span "Back to Flourish" at bounding box center [111, 16] width 72 height 11
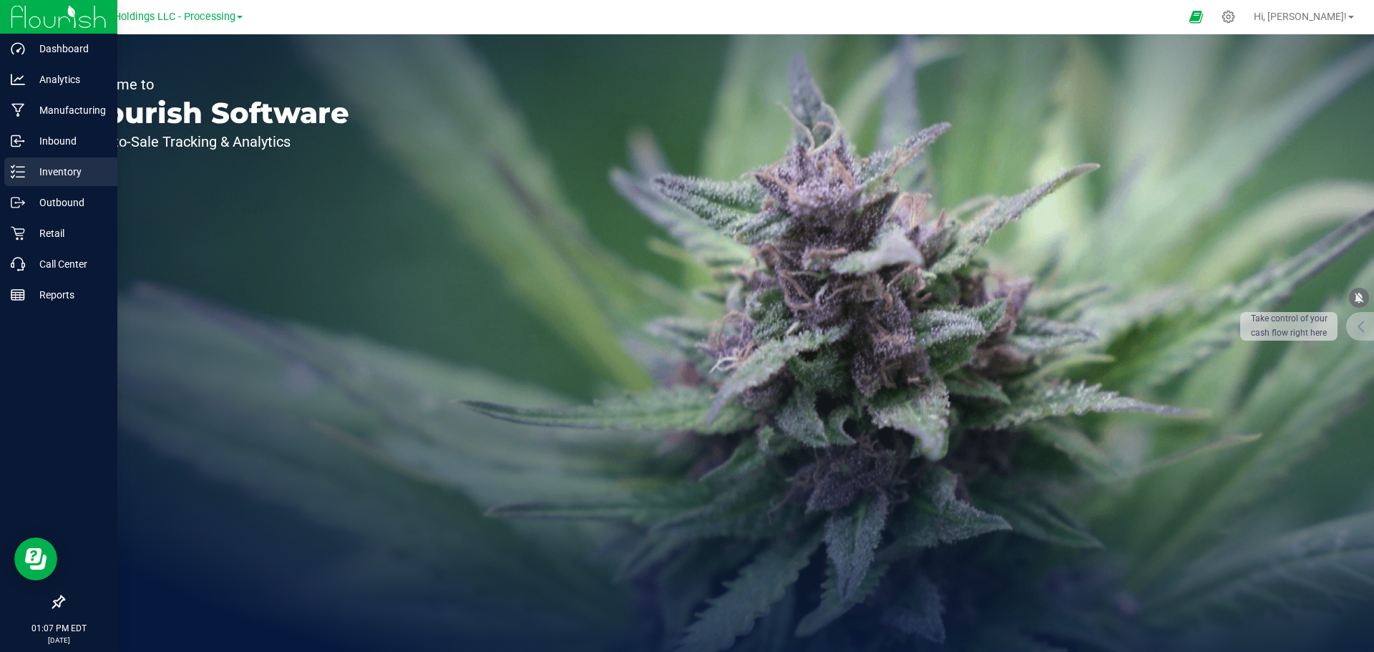
click at [59, 179] on p "Inventory" at bounding box center [68, 171] width 86 height 17
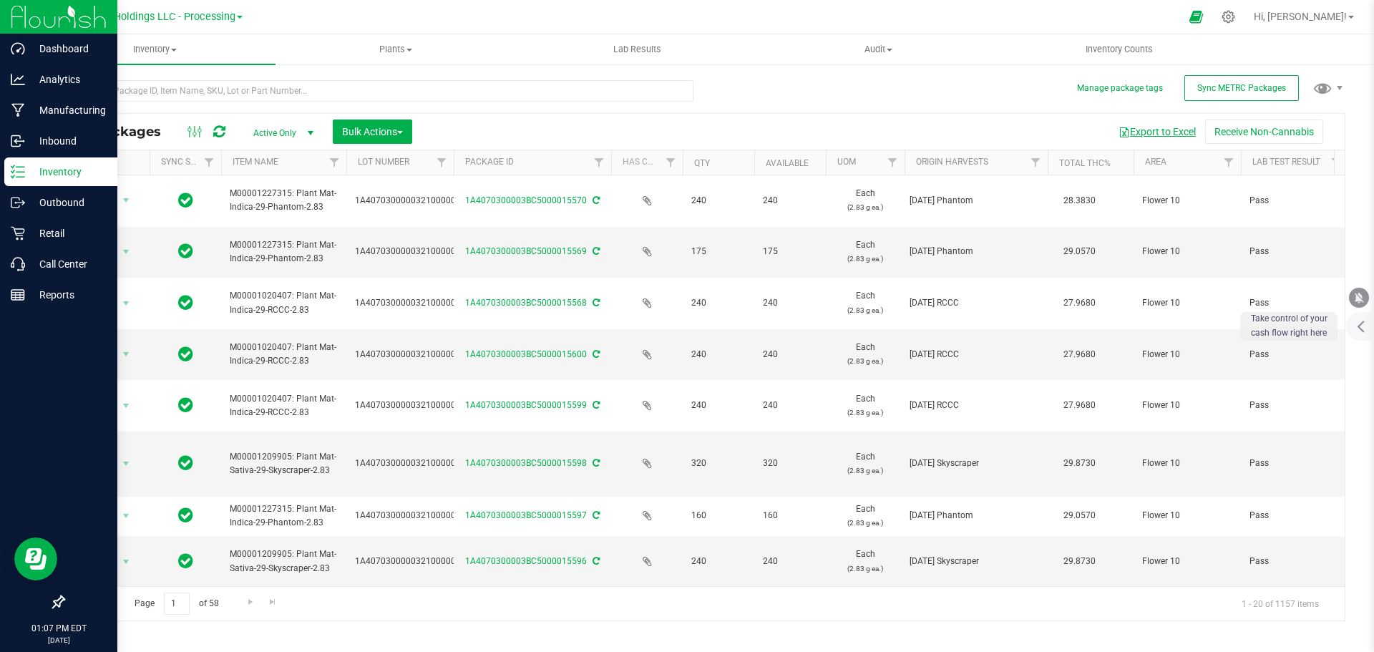
click at [1150, 129] on button "Export to Excel" at bounding box center [1158, 132] width 96 height 24
